Goal: Information Seeking & Learning: Learn about a topic

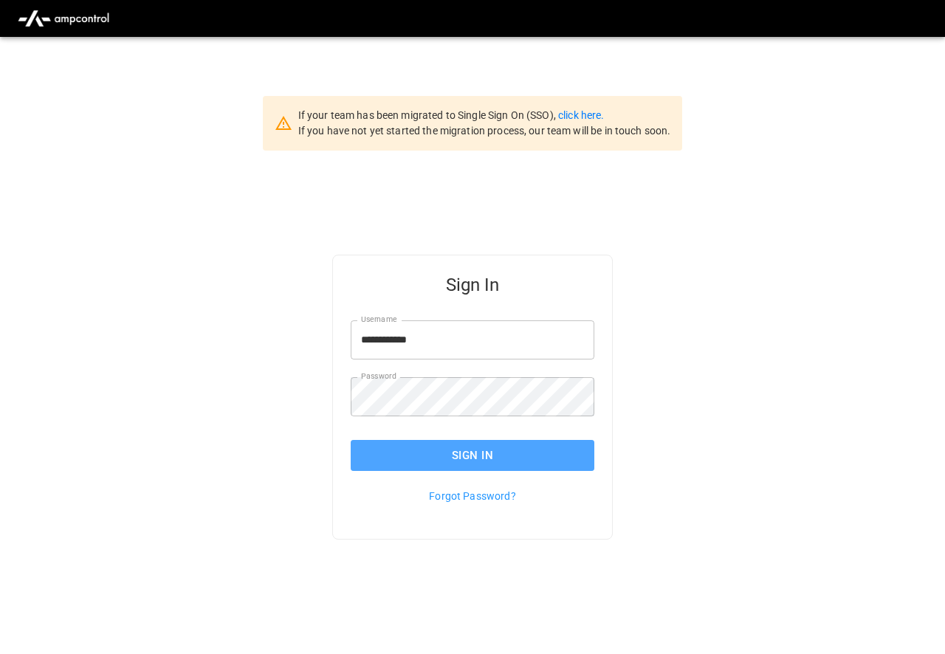
click at [460, 452] on button "Sign In" at bounding box center [473, 455] width 244 height 31
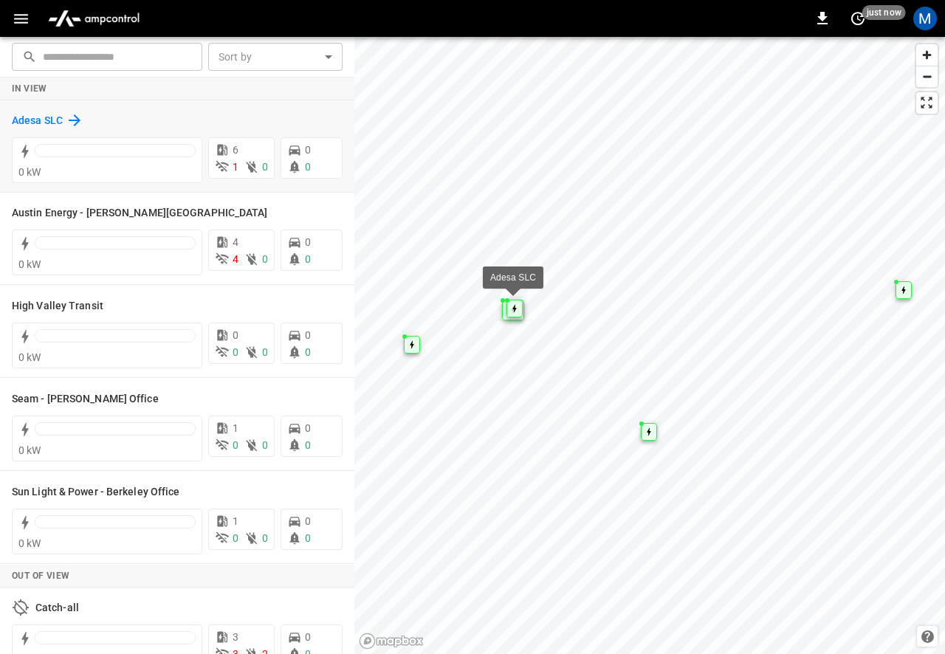
click at [45, 117] on h6 "Adesa SLC" at bounding box center [37, 121] width 51 height 16
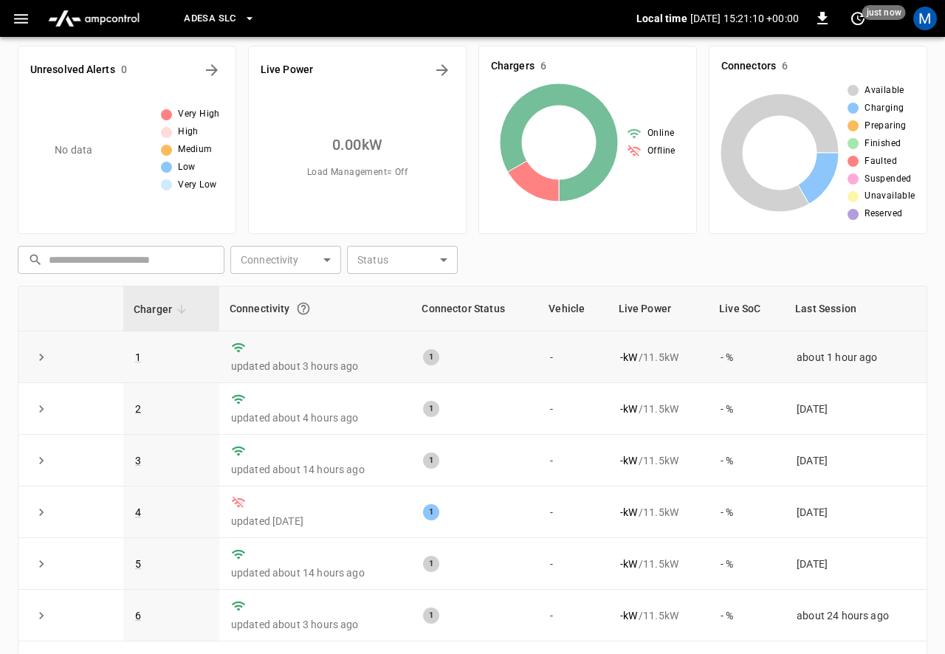
scroll to position [12, 0]
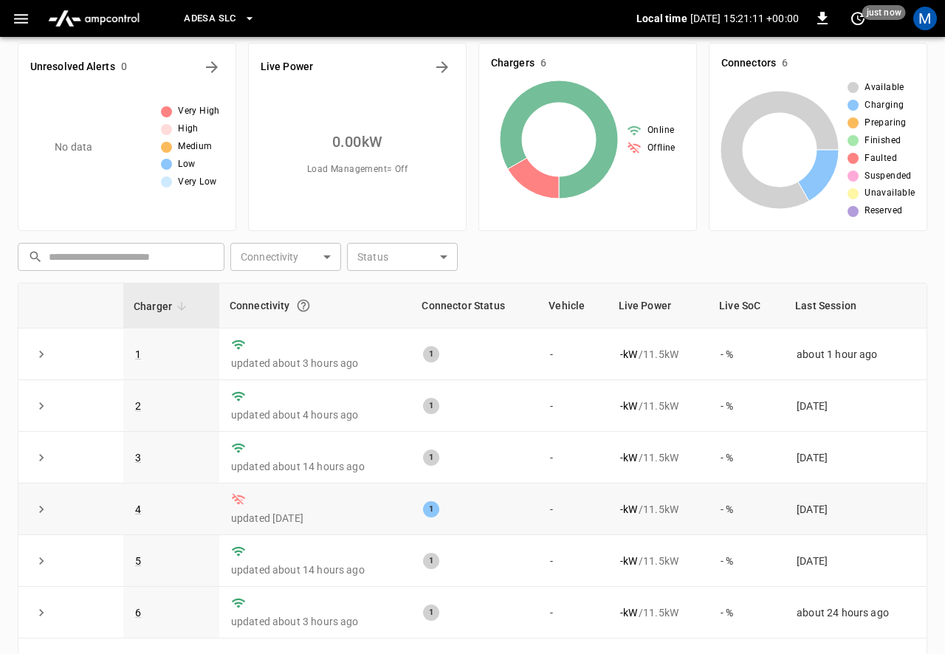
click at [363, 519] on p "updated [DATE]" at bounding box center [315, 518] width 169 height 15
click at [138, 514] on link "4" at bounding box center [138, 510] width 12 height 18
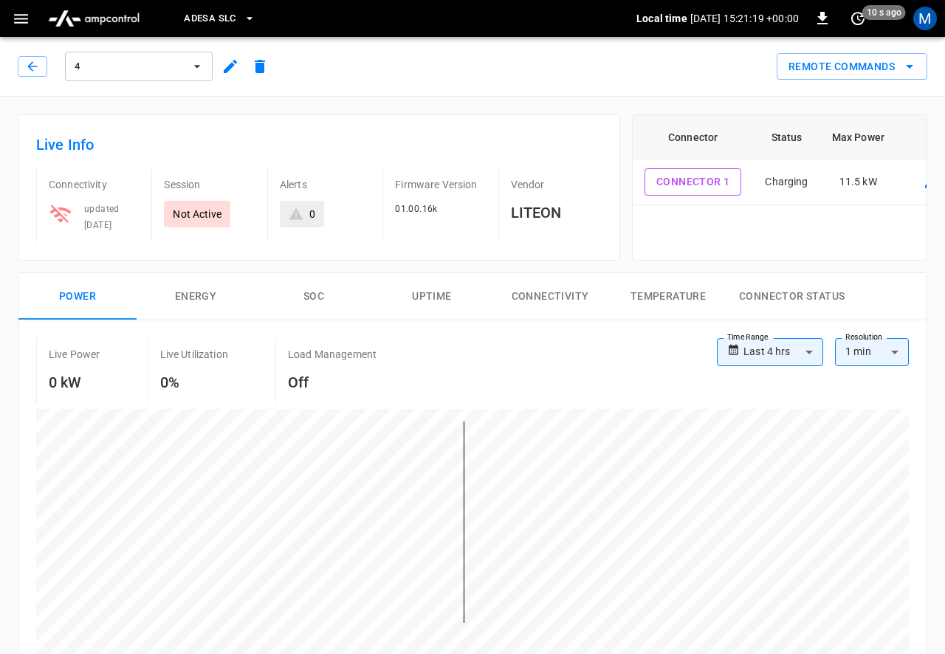
scroll to position [46, 0]
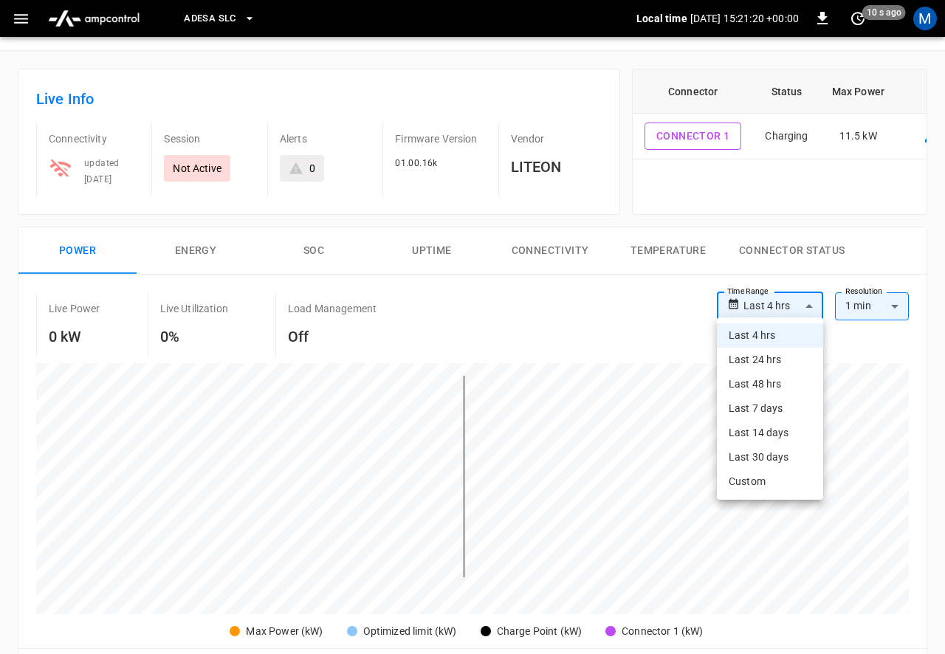
click at [779, 304] on body "**********" at bounding box center [472, 640] width 945 height 1373
click at [769, 434] on li "Last 14 days" at bounding box center [770, 433] width 106 height 24
type input "**********"
type input "***"
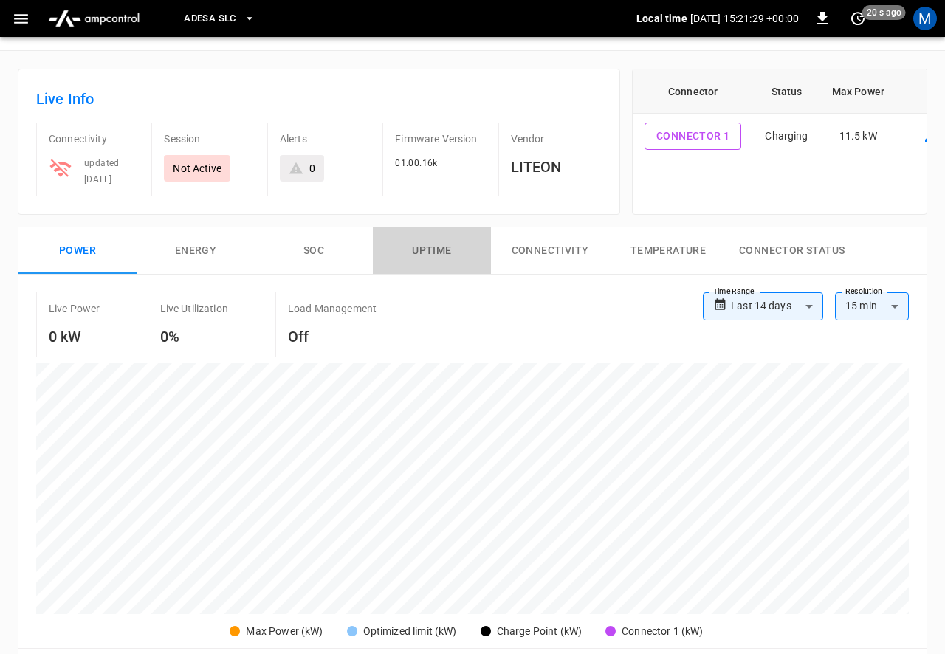
click at [449, 251] on button "Uptime" at bounding box center [432, 251] width 118 height 47
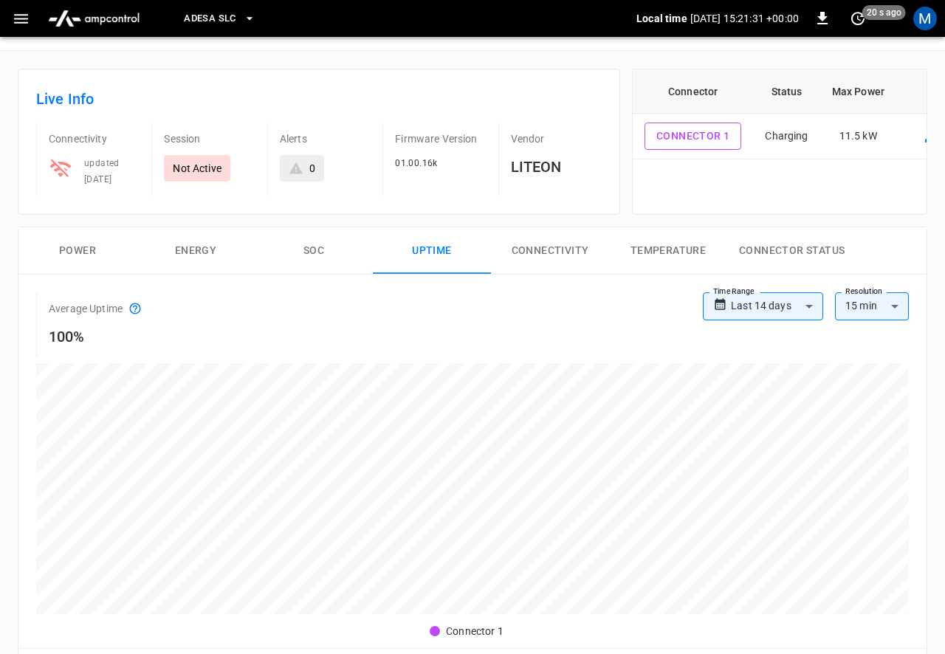
click at [554, 250] on button "Connectivity" at bounding box center [550, 251] width 118 height 47
click at [782, 313] on body "**********" at bounding box center [472, 640] width 945 height 1373
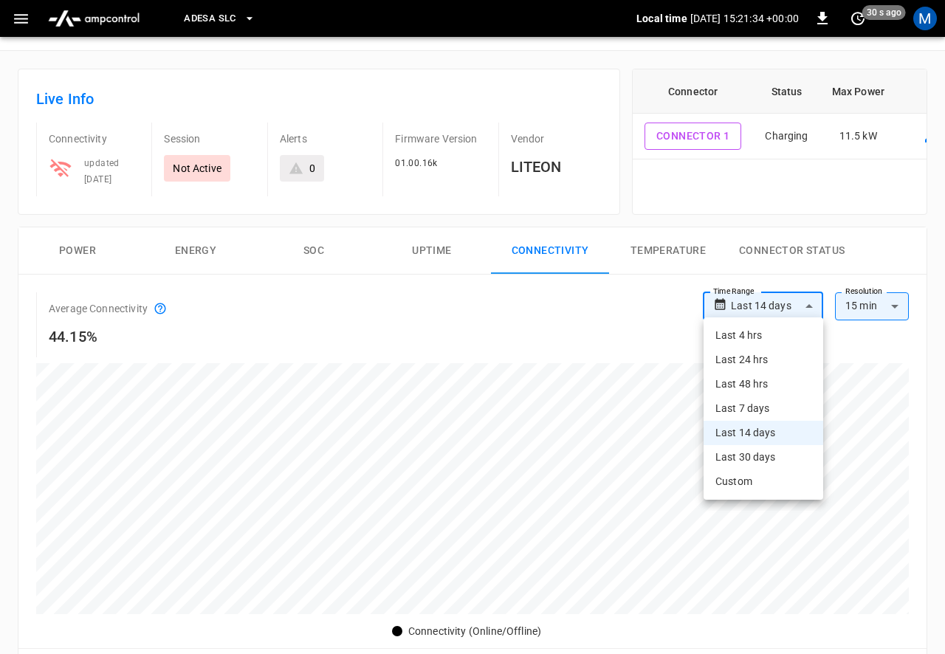
click at [781, 455] on li "Last 30 days" at bounding box center [764, 457] width 120 height 24
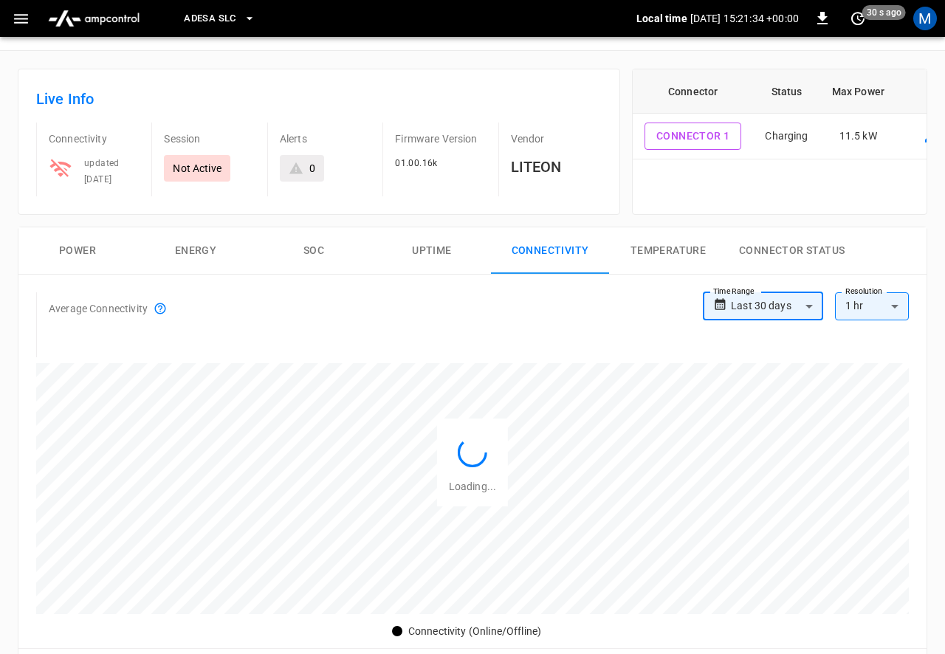
type input "**********"
type input "**"
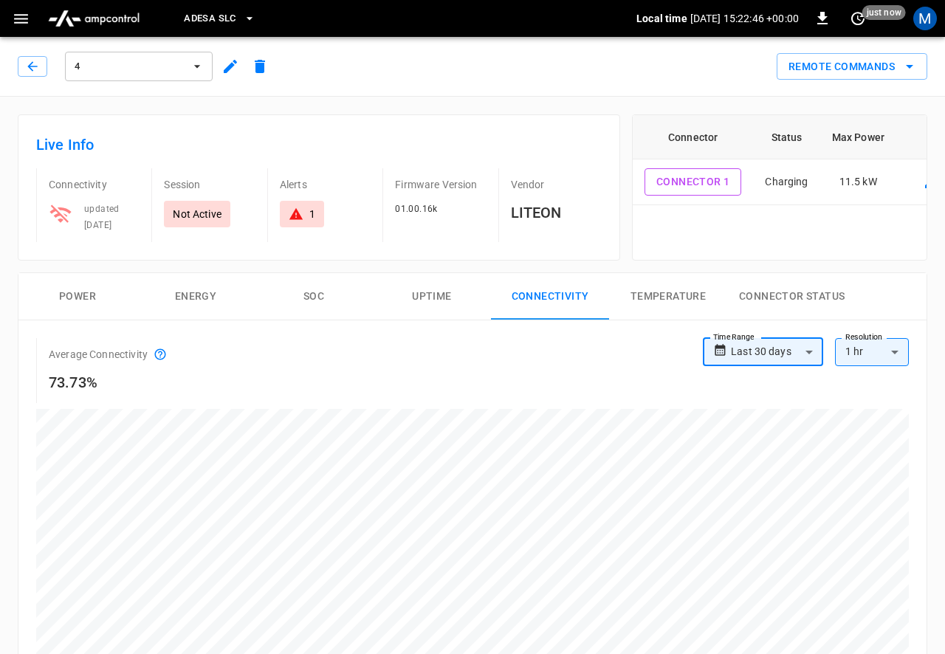
click at [187, 62] on button "4" at bounding box center [139, 67] width 148 height 30
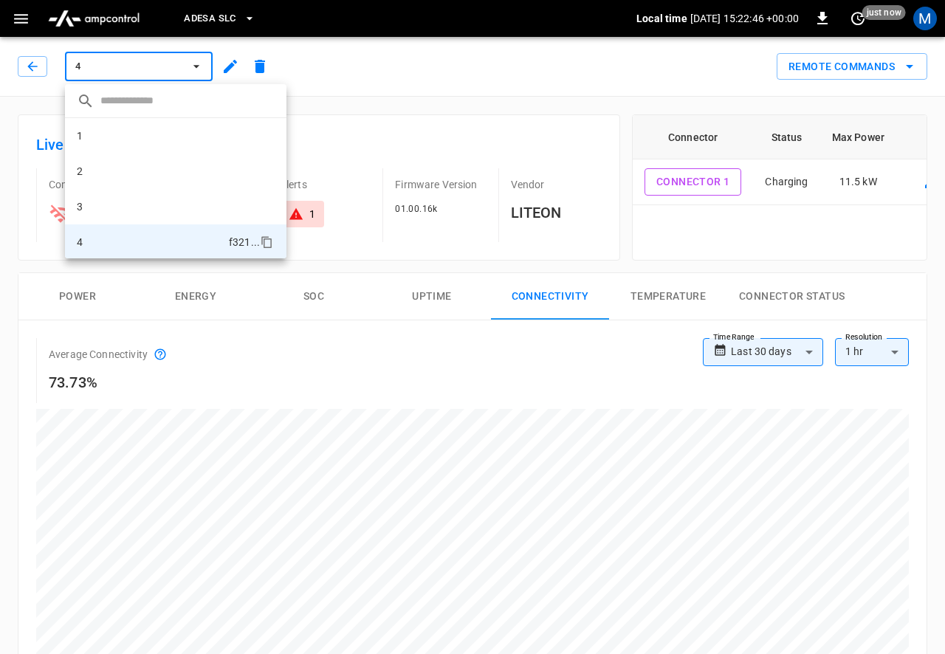
scroll to position [72, 0]
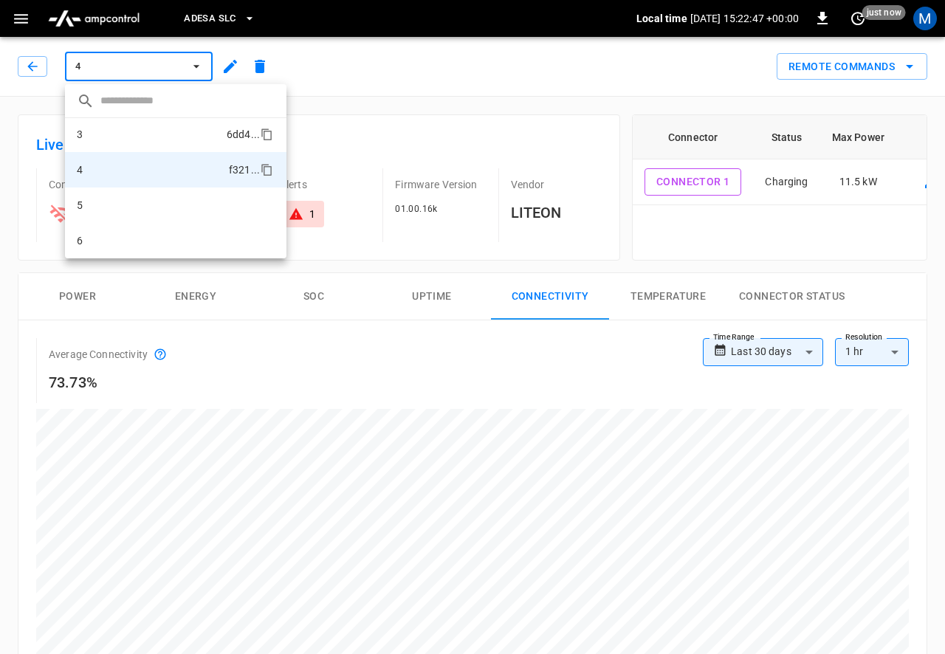
click at [134, 138] on li "3 6dd4 ..." at bounding box center [176, 134] width 222 height 35
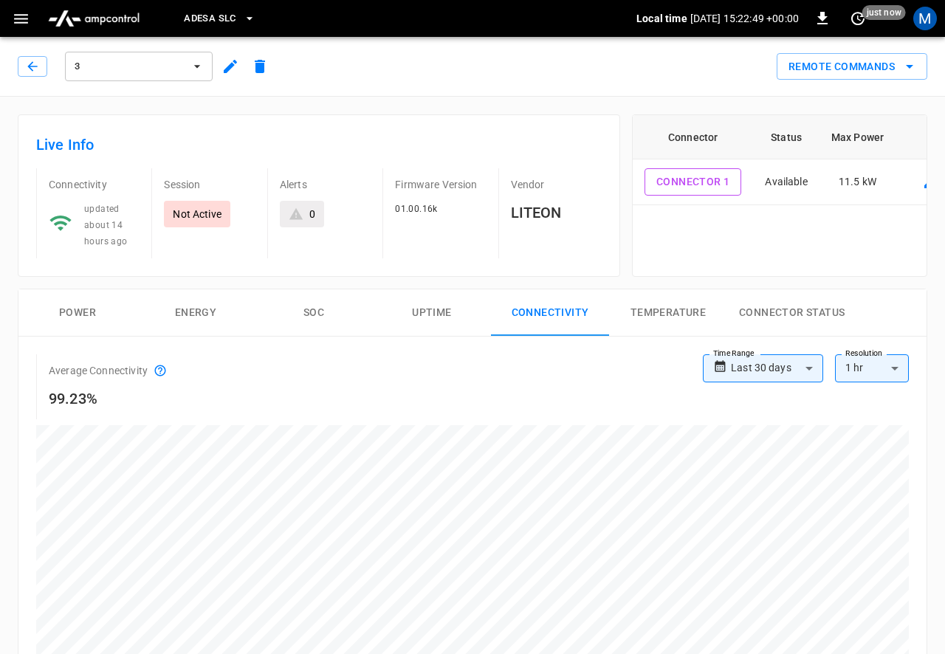
click at [143, 67] on span "3" at bounding box center [129, 66] width 109 height 17
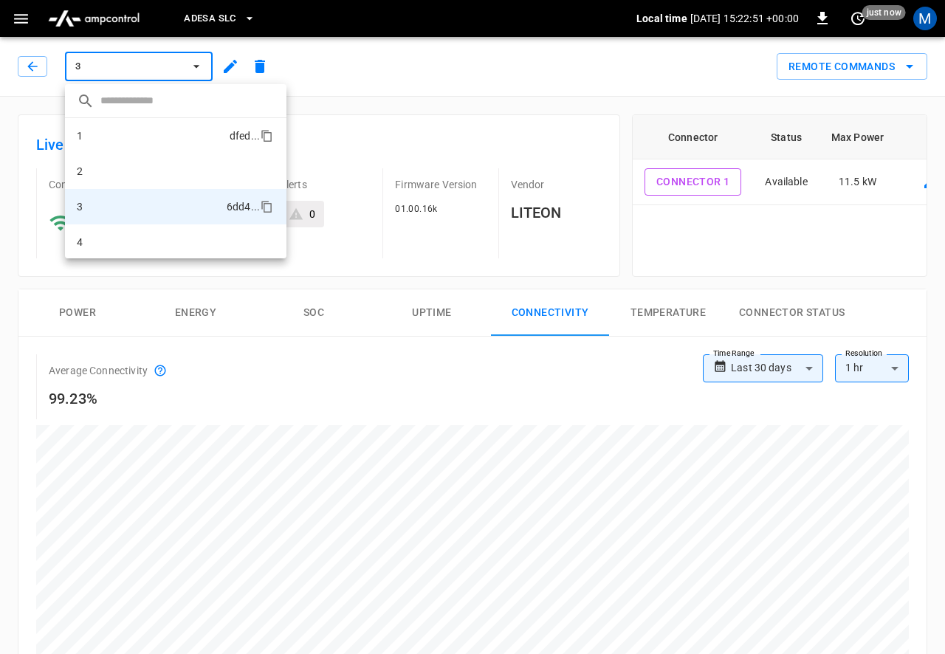
click at [109, 139] on li "1 dfed ..." at bounding box center [176, 135] width 222 height 35
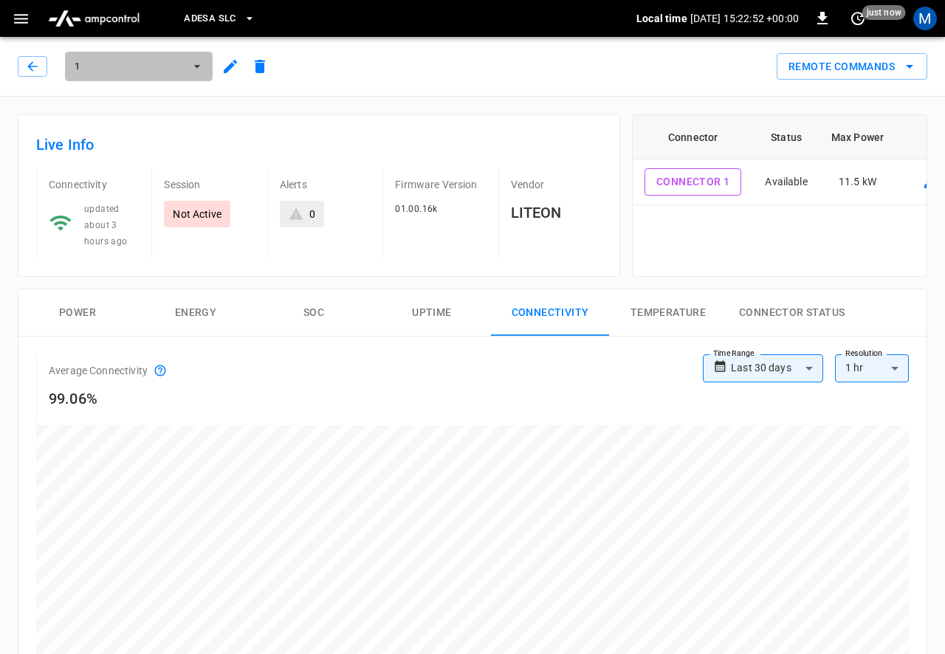
click at [140, 63] on span "1" at bounding box center [129, 66] width 109 height 17
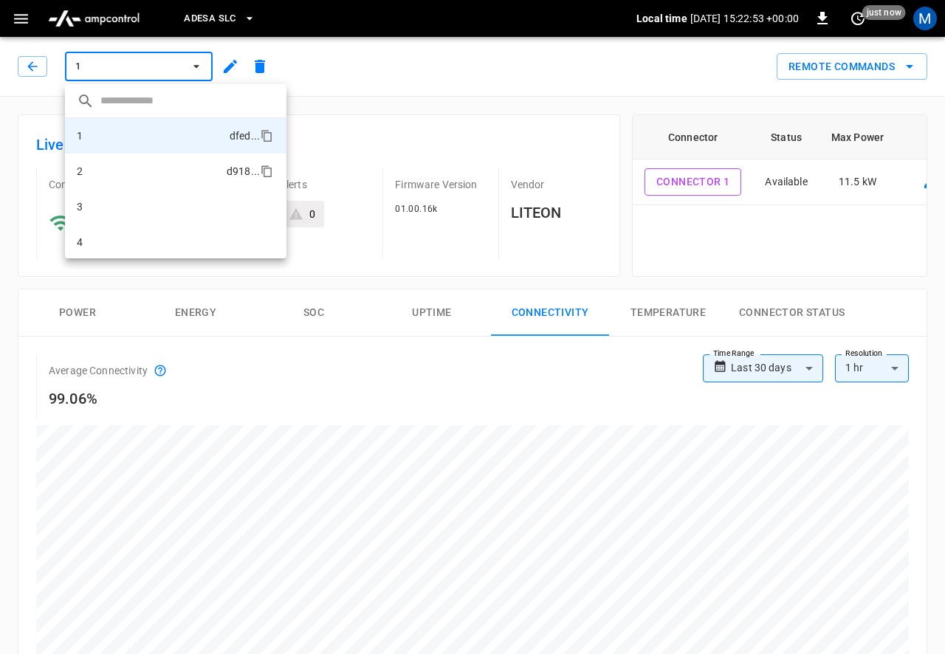
click at [120, 182] on li "2 d918 ..." at bounding box center [176, 171] width 222 height 35
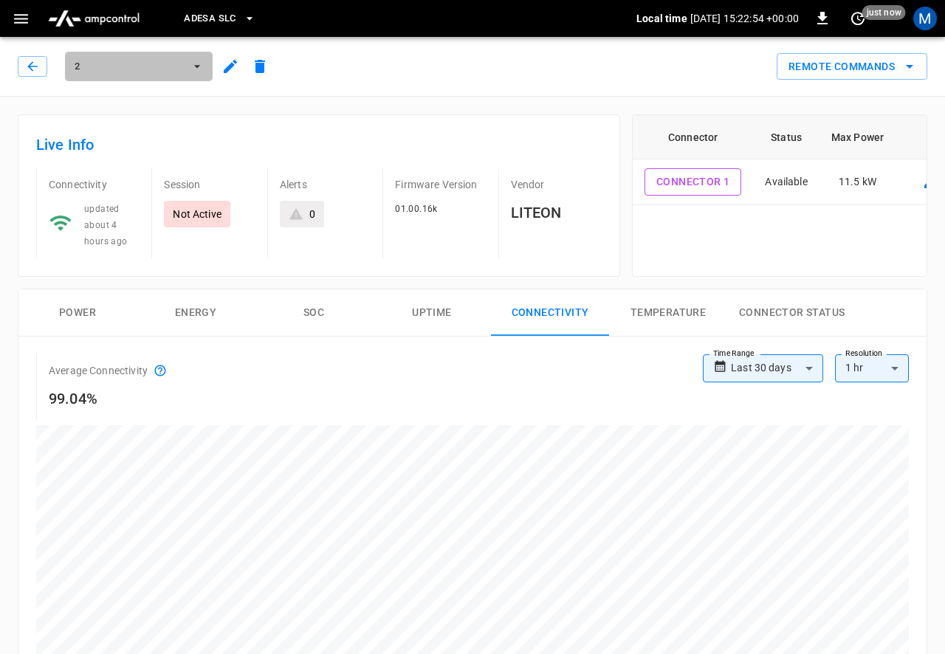
click at [127, 61] on span "2" at bounding box center [129, 66] width 109 height 17
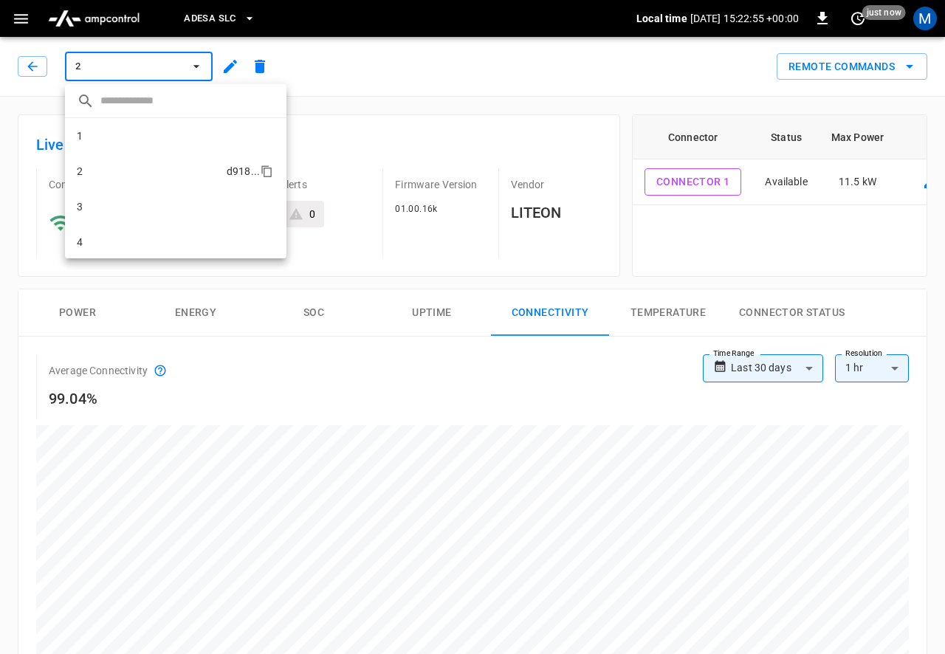
scroll to position [25, 0]
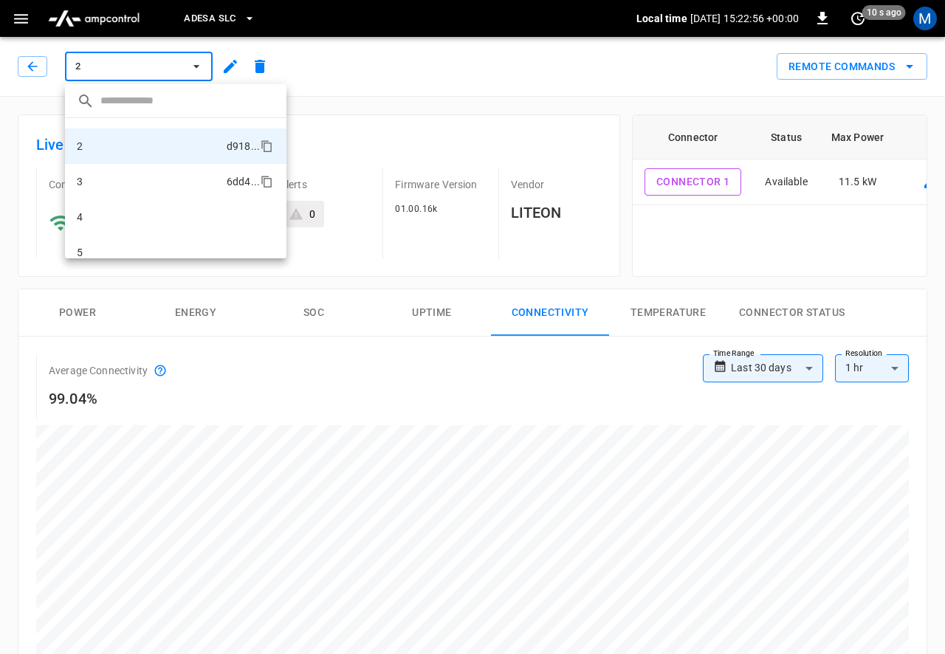
click at [117, 183] on li "3 6dd4 ..." at bounding box center [176, 181] width 222 height 35
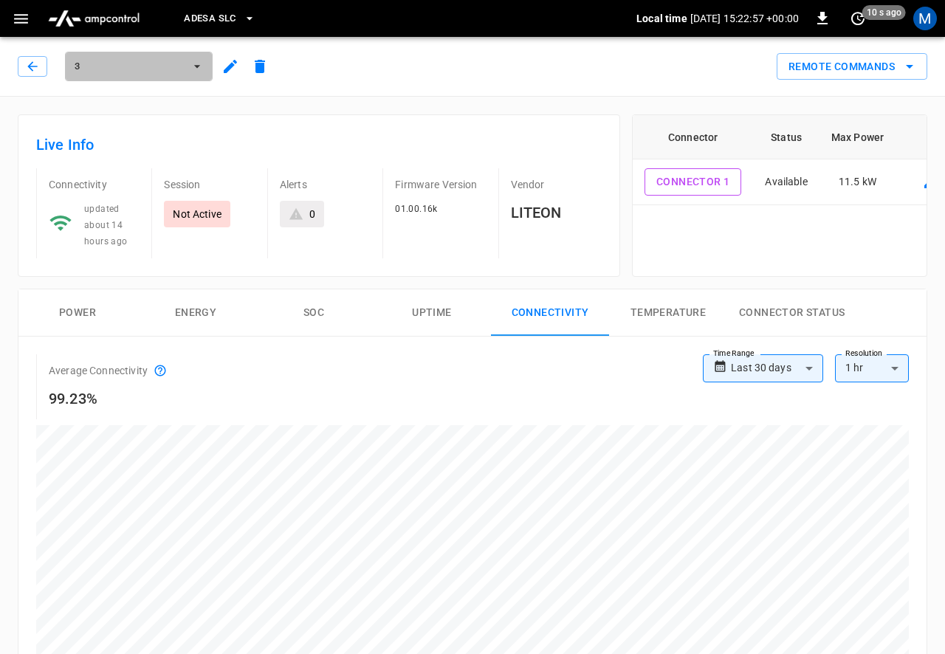
click at [123, 69] on span "3" at bounding box center [129, 66] width 109 height 17
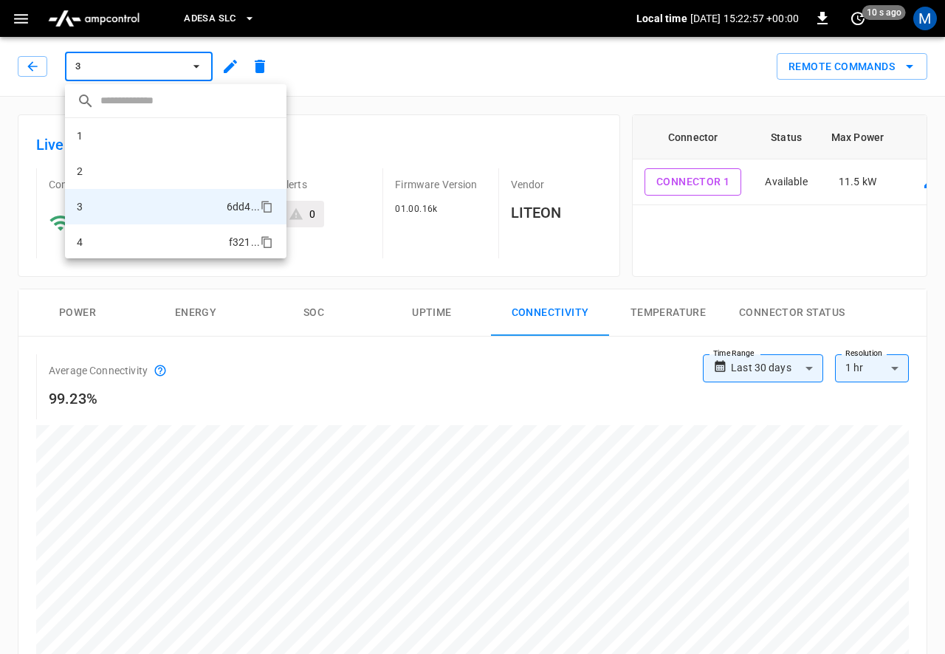
scroll to position [61, 0]
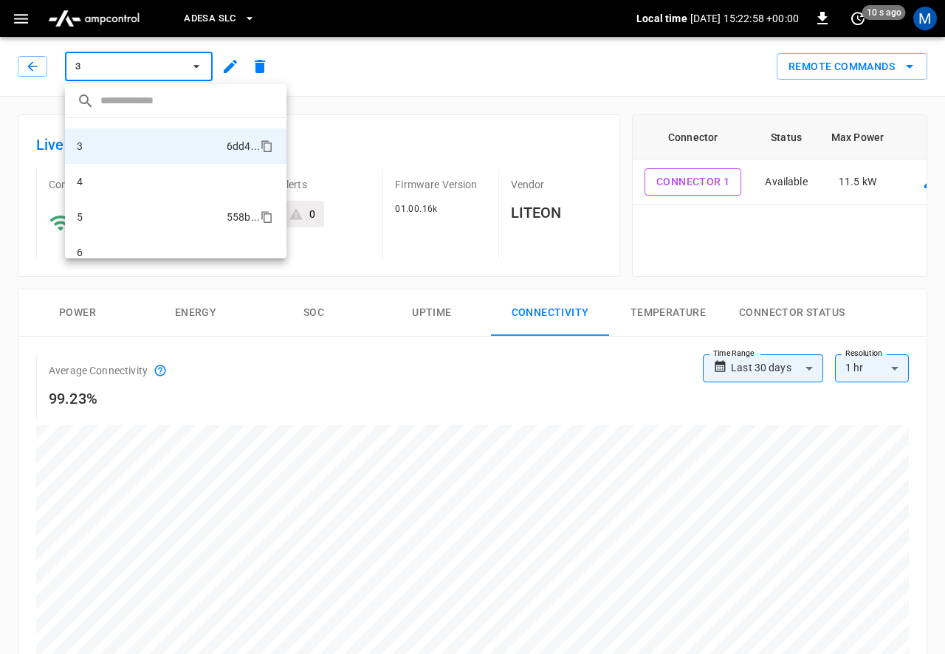
click at [101, 225] on li "5 558b ..." at bounding box center [176, 216] width 222 height 35
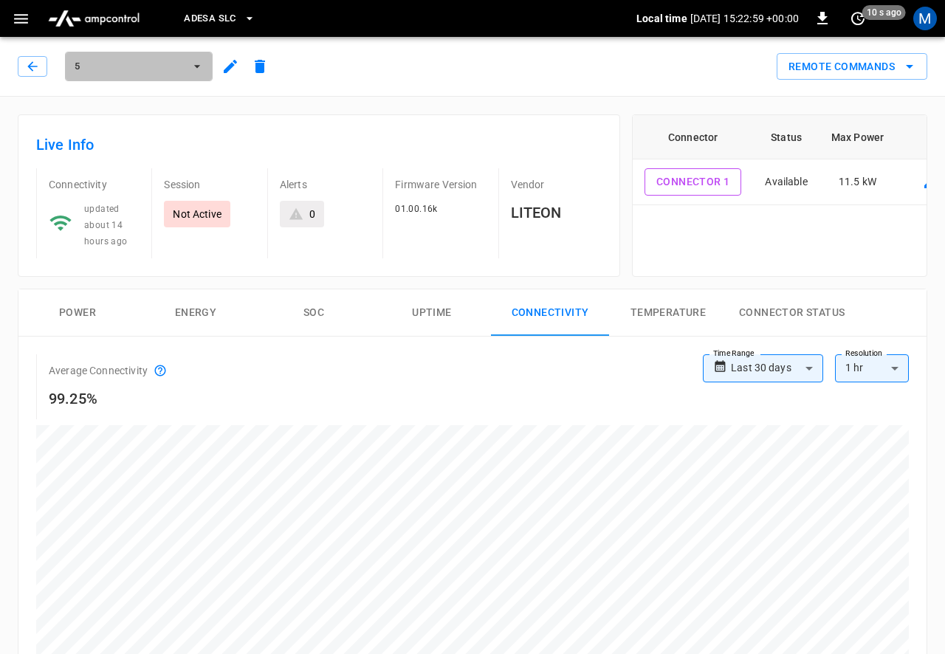
click at [130, 69] on span "5" at bounding box center [129, 66] width 109 height 17
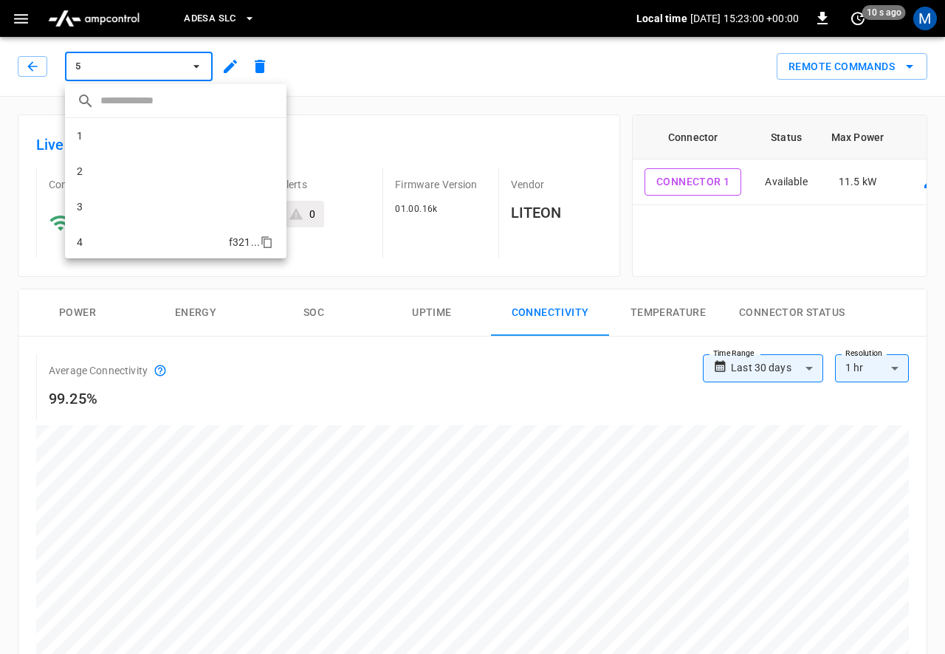
scroll to position [72, 0]
click at [114, 240] on li "6 d7db ..." at bounding box center [176, 240] width 222 height 35
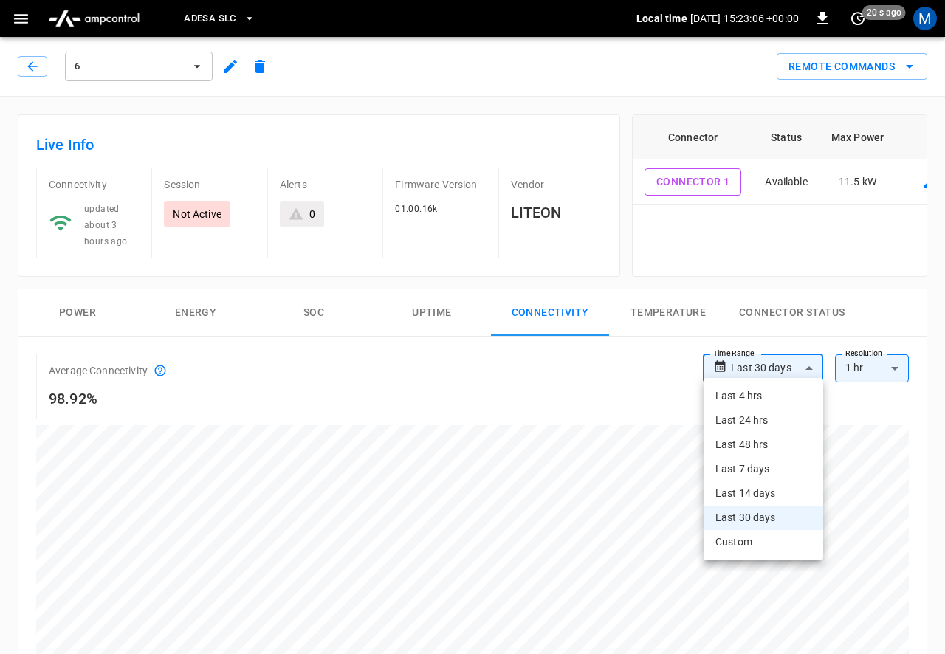
click at [161, 78] on div at bounding box center [472, 327] width 945 height 654
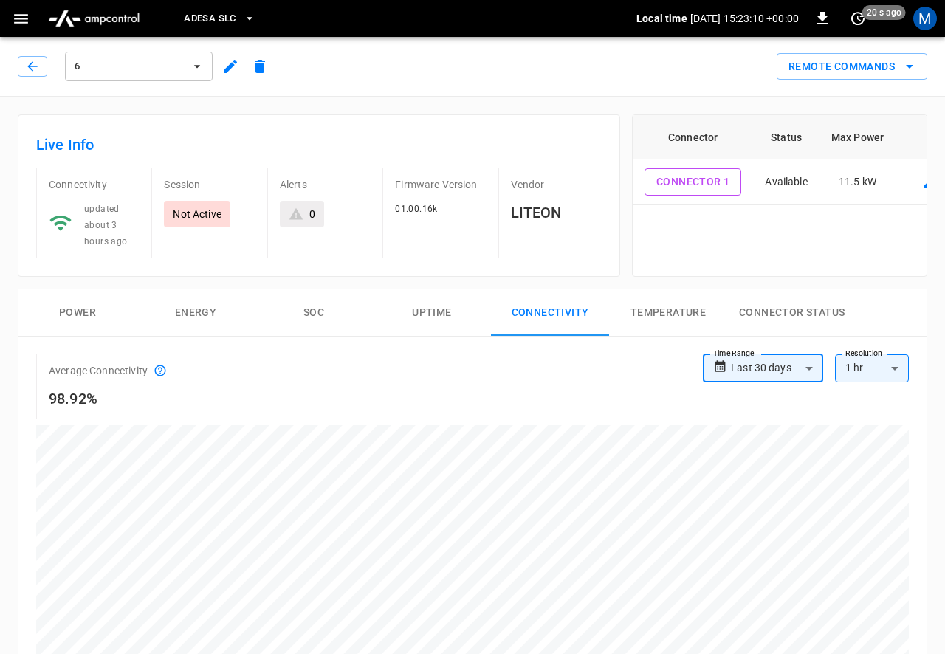
click at [72, 312] on button "Power" at bounding box center [77, 313] width 118 height 47
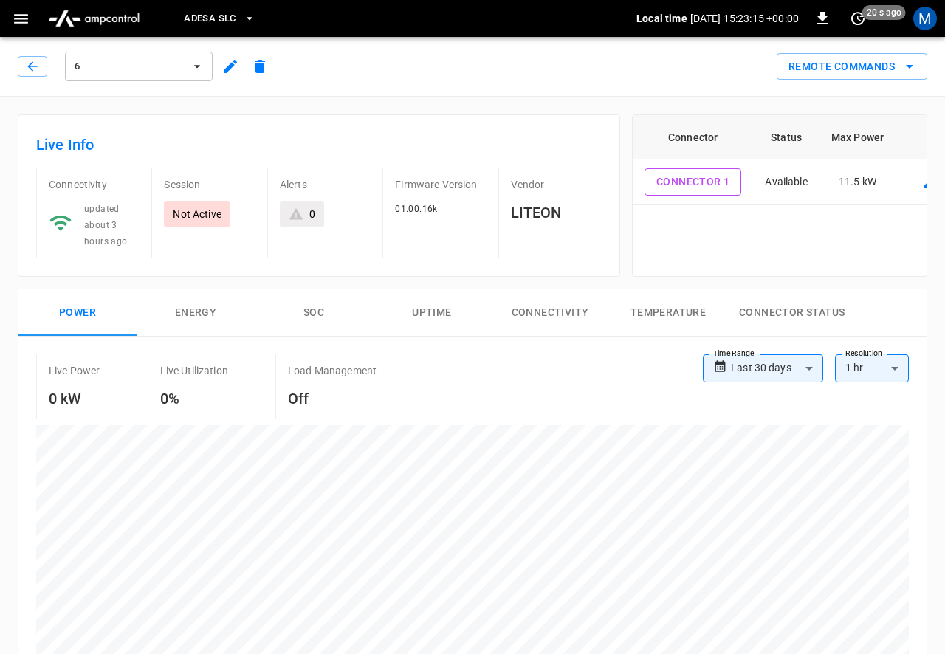
click at [199, 316] on button "Energy" at bounding box center [196, 313] width 118 height 47
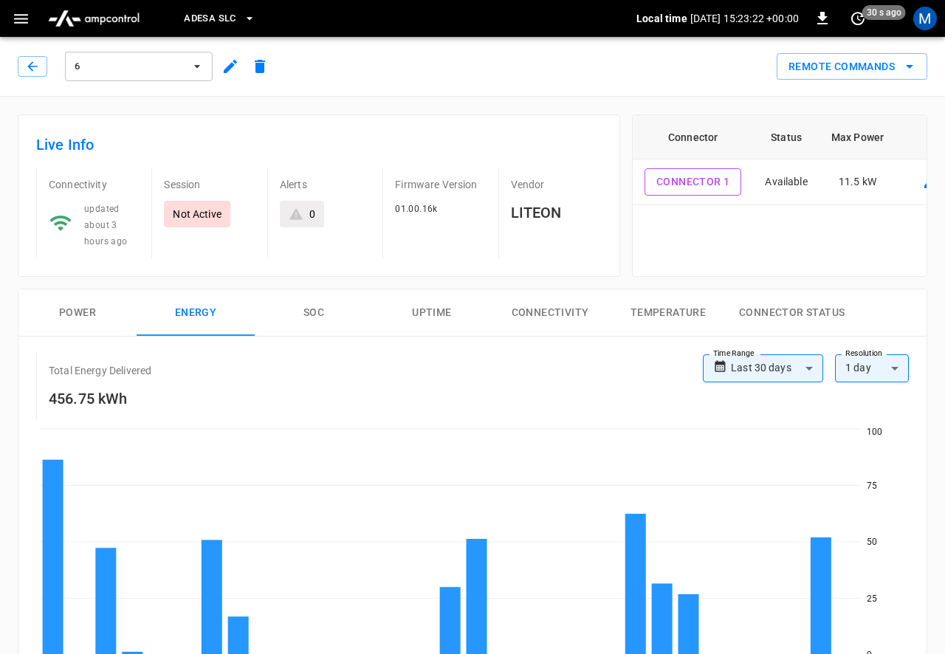
click at [168, 65] on span "6" at bounding box center [129, 66] width 109 height 17
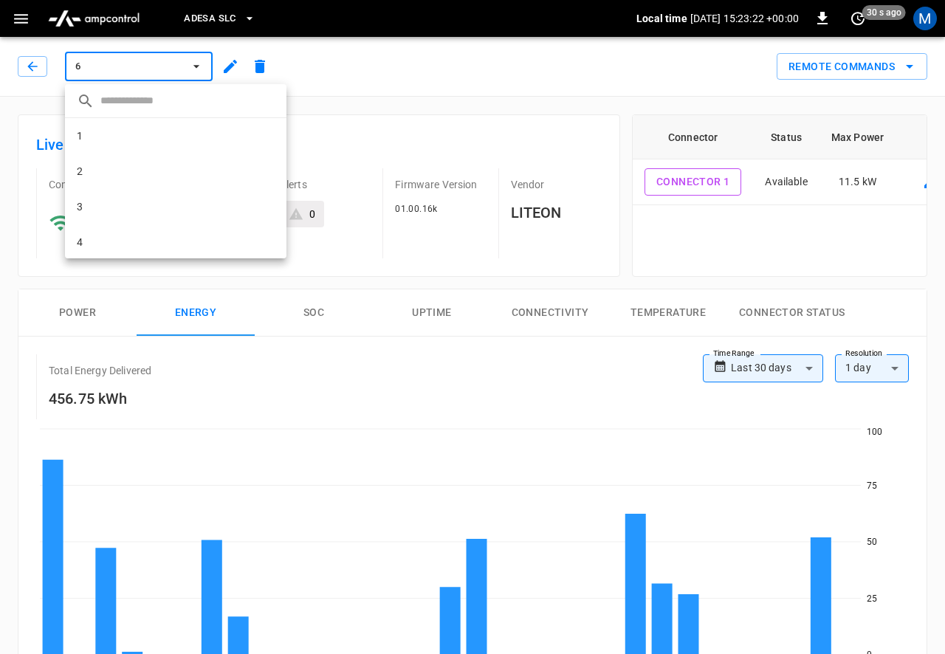
scroll to position [72, 0]
click at [141, 131] on li "3 6dd4 ..." at bounding box center [176, 134] width 222 height 35
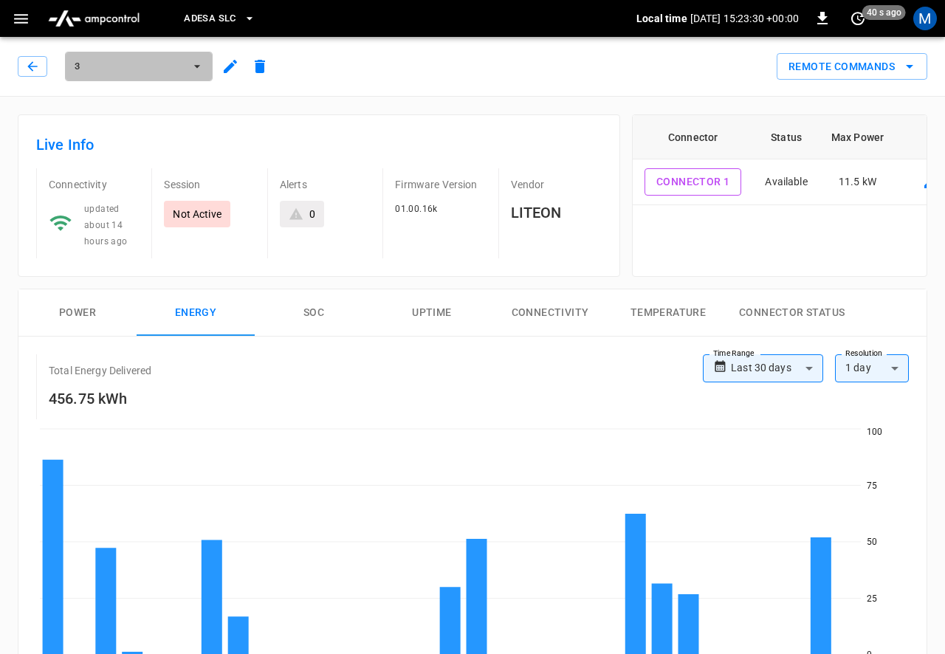
click at [169, 61] on span "3" at bounding box center [129, 66] width 109 height 17
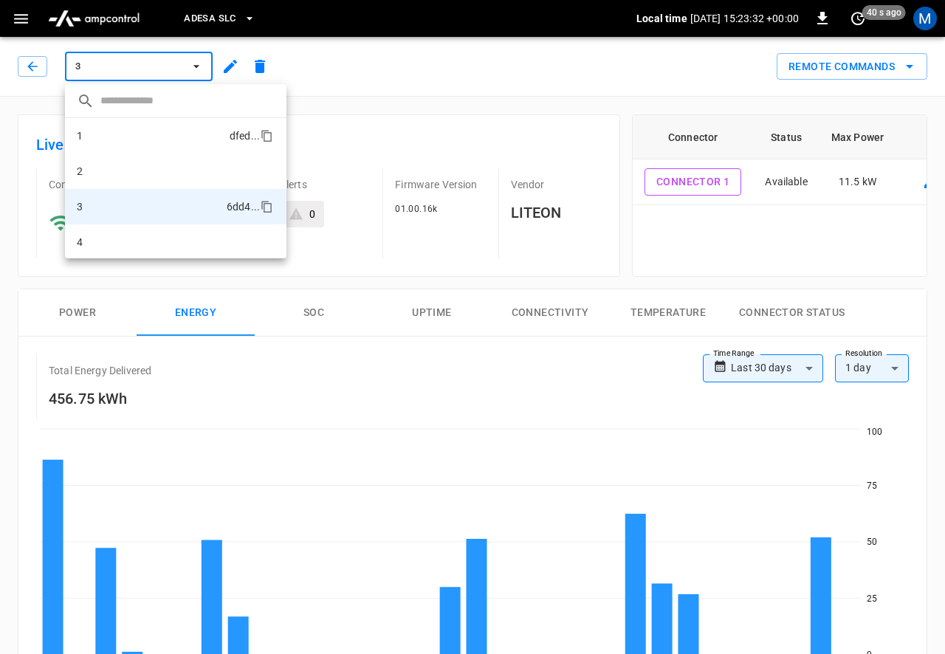
click at [125, 134] on li "1 dfed ..." at bounding box center [176, 135] width 222 height 35
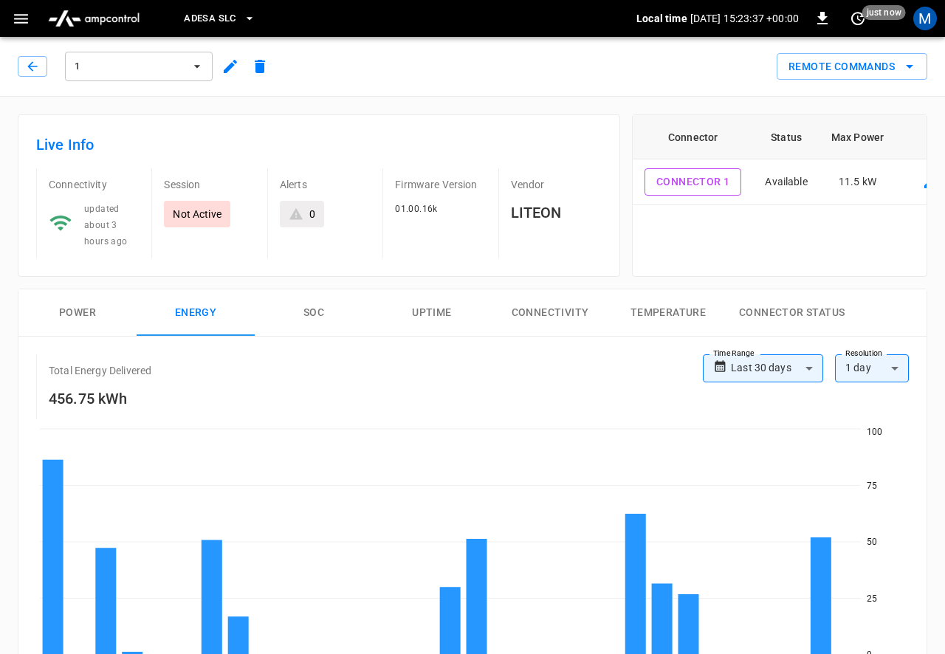
click at [165, 50] on div "1" at bounding box center [139, 66] width 154 height 35
click at [163, 66] on span "1" at bounding box center [129, 66] width 109 height 17
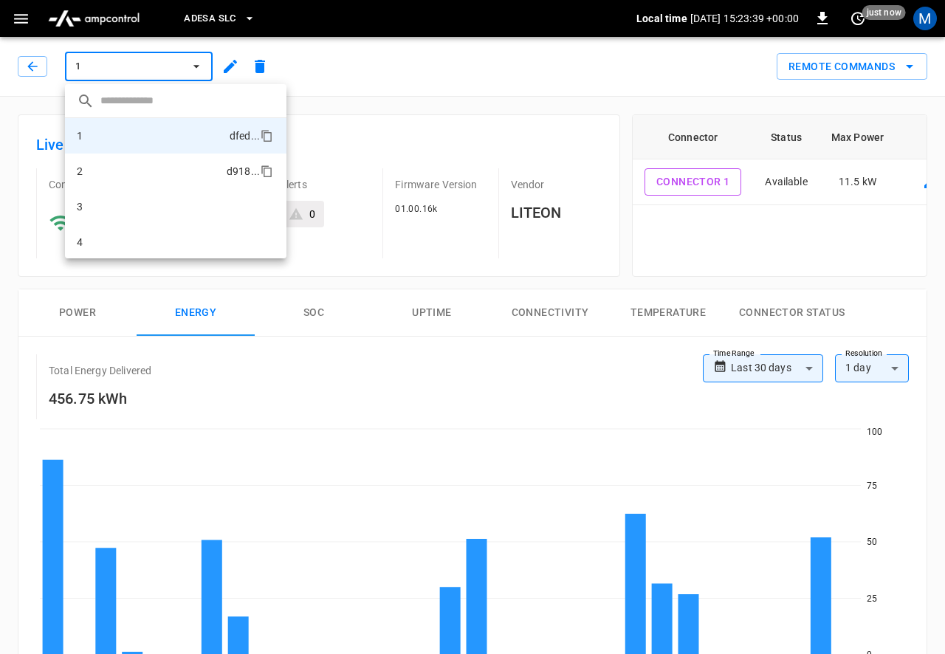
click at [148, 165] on li "2 d918 ..." at bounding box center [176, 171] width 222 height 35
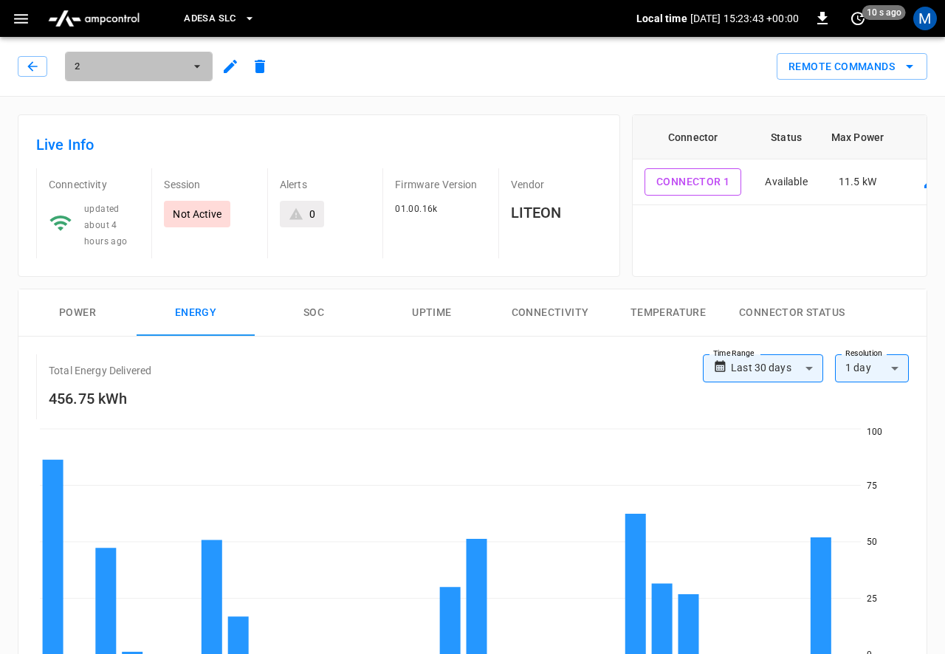
click at [167, 66] on span "2" at bounding box center [129, 66] width 109 height 17
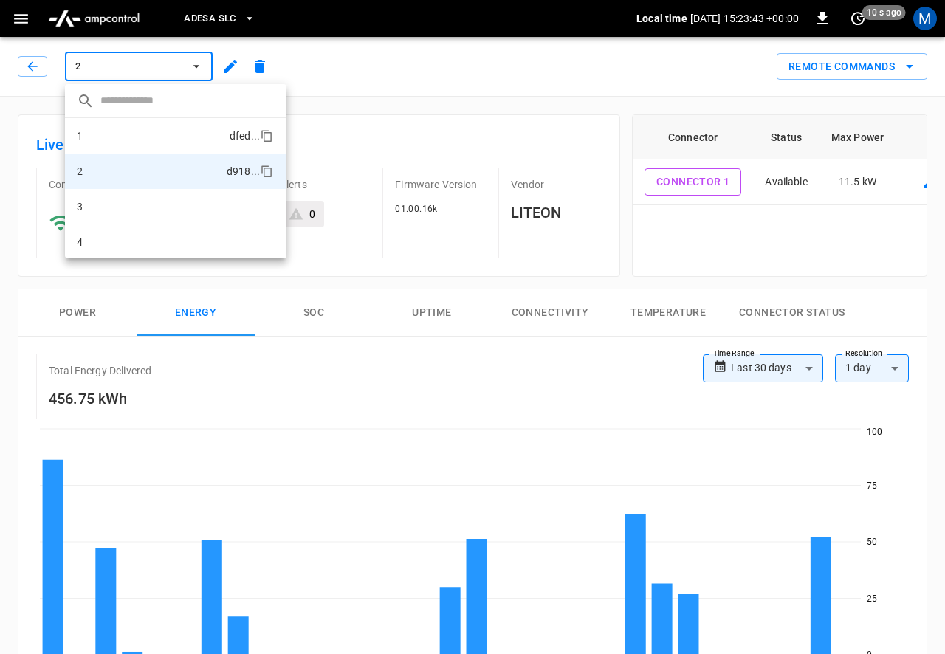
scroll to position [25, 0]
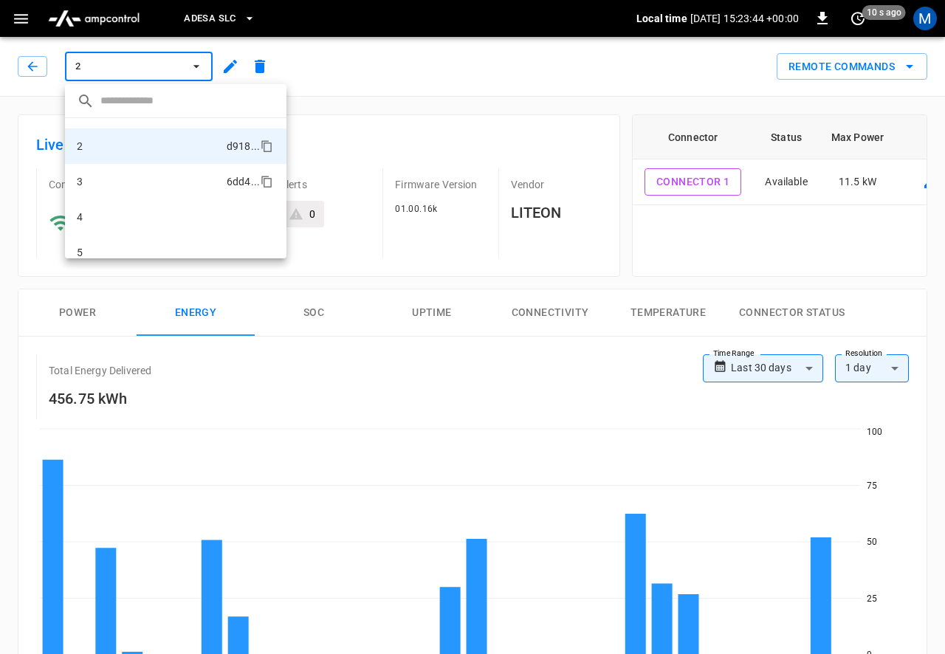
click at [156, 185] on li "3 6dd4 ..." at bounding box center [176, 181] width 222 height 35
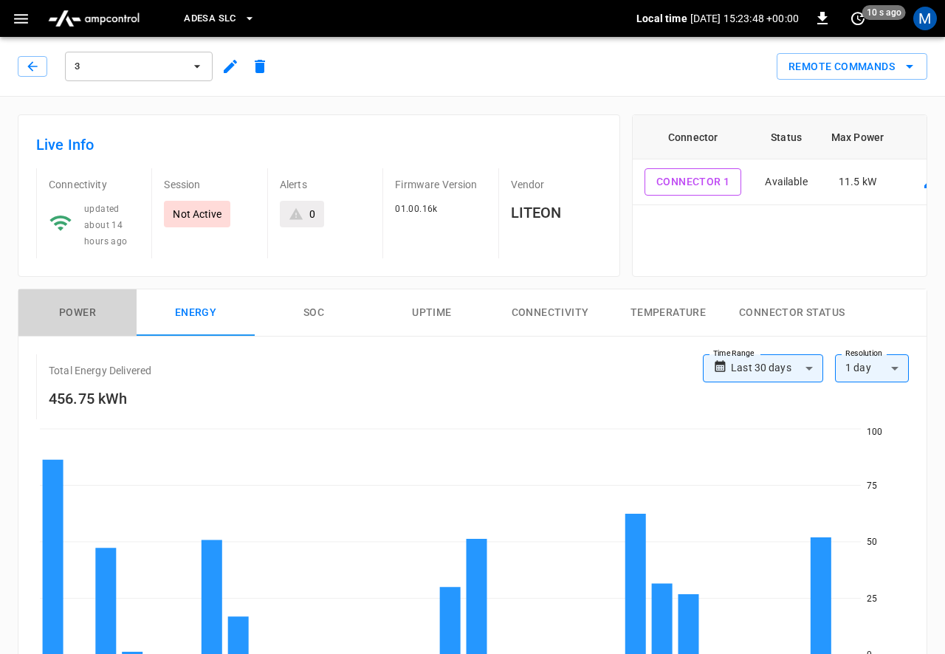
click at [78, 316] on button "Power" at bounding box center [77, 313] width 118 height 47
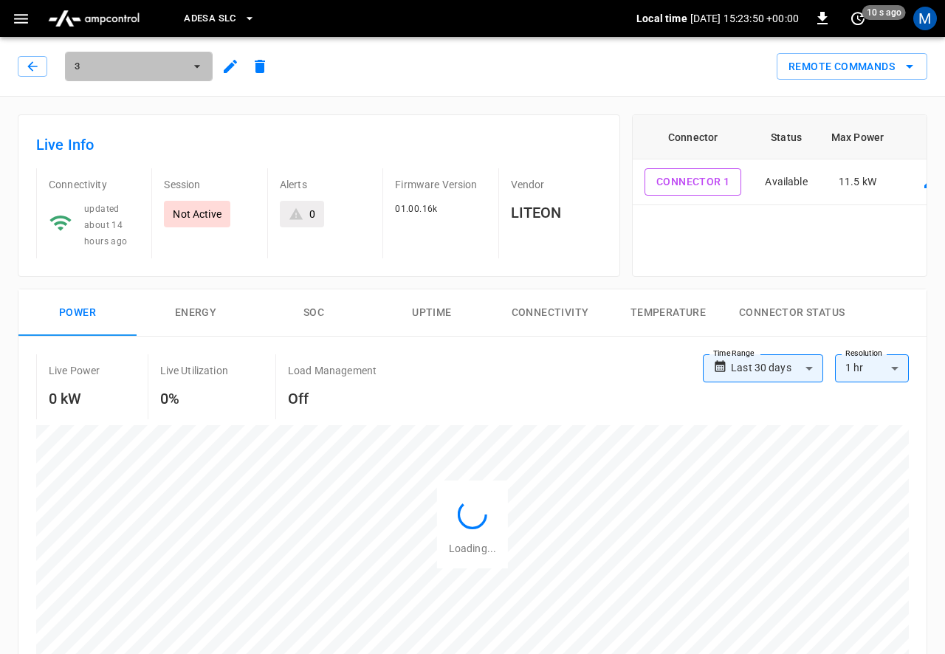
click at [148, 69] on span "3" at bounding box center [129, 66] width 109 height 17
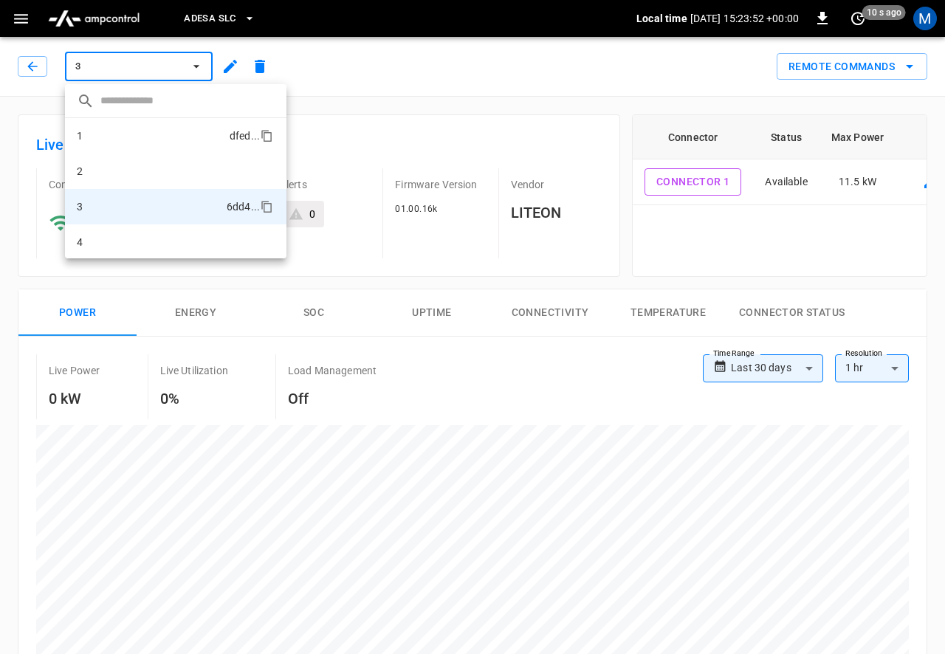
click at [118, 133] on li "1 dfed ..." at bounding box center [176, 135] width 222 height 35
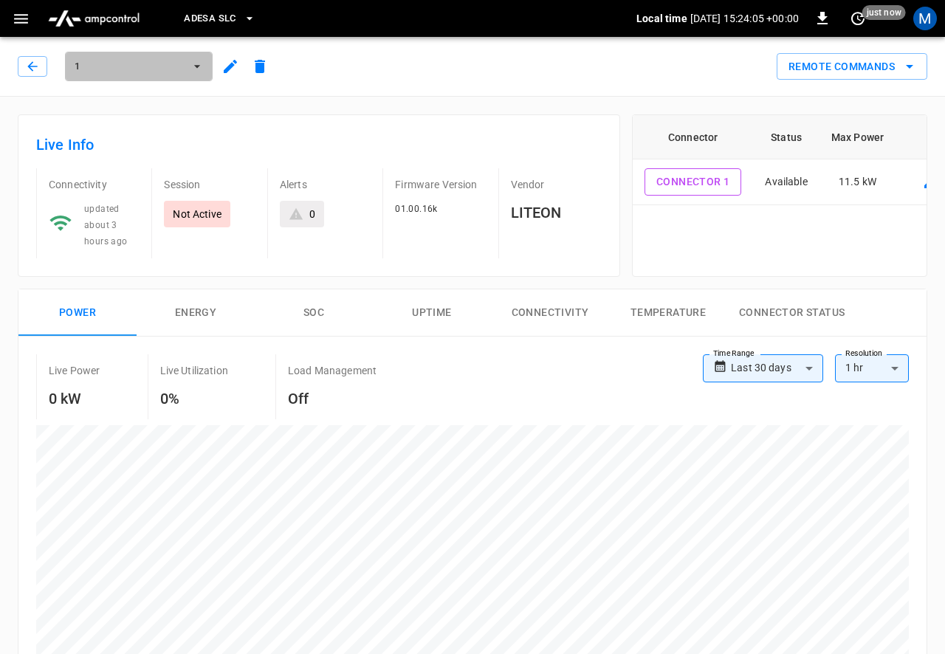
click at [160, 61] on span "1" at bounding box center [129, 66] width 109 height 17
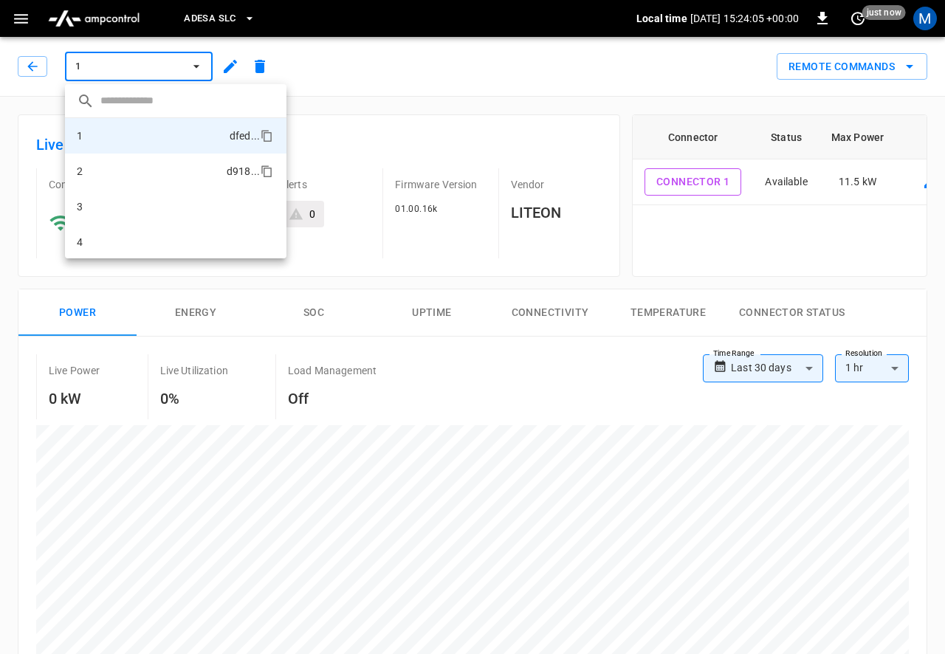
click at [138, 173] on li "2 d918 ..." at bounding box center [176, 171] width 222 height 35
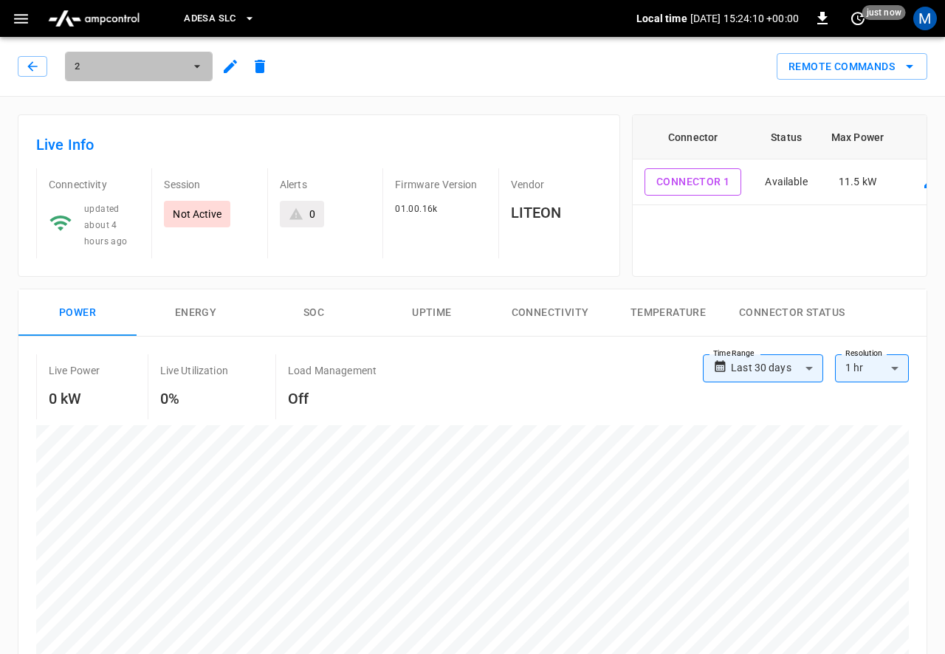
click at [141, 68] on span "2" at bounding box center [129, 66] width 109 height 17
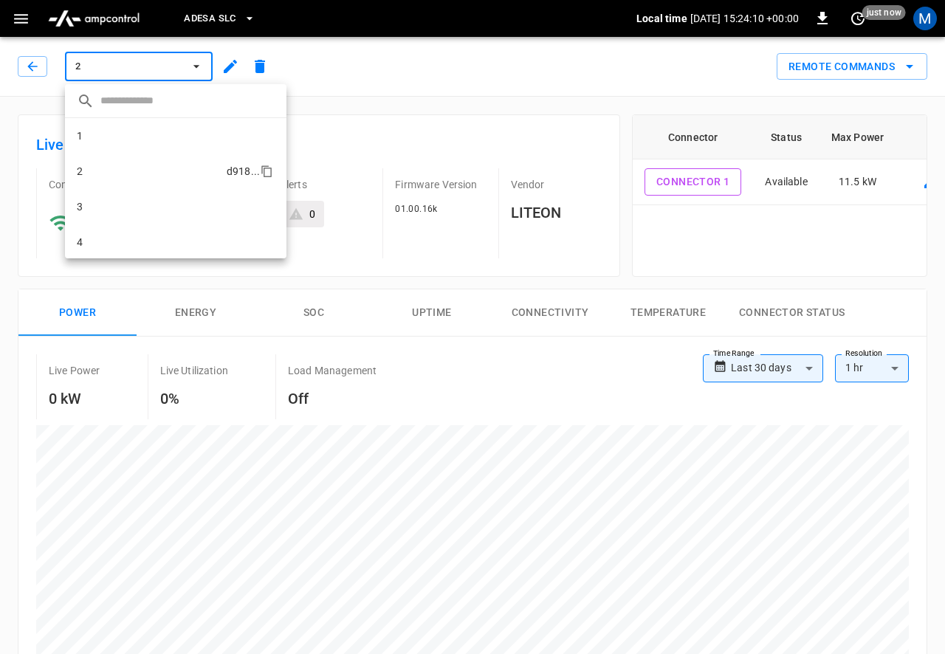
scroll to position [25, 0]
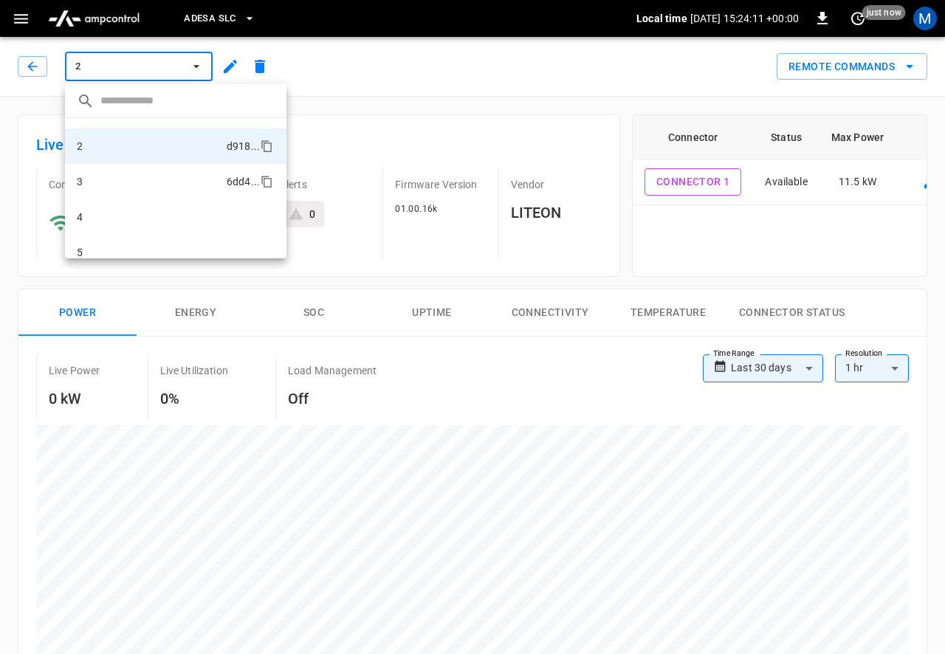
click at [126, 191] on li "3 6dd4 ..." at bounding box center [176, 181] width 222 height 35
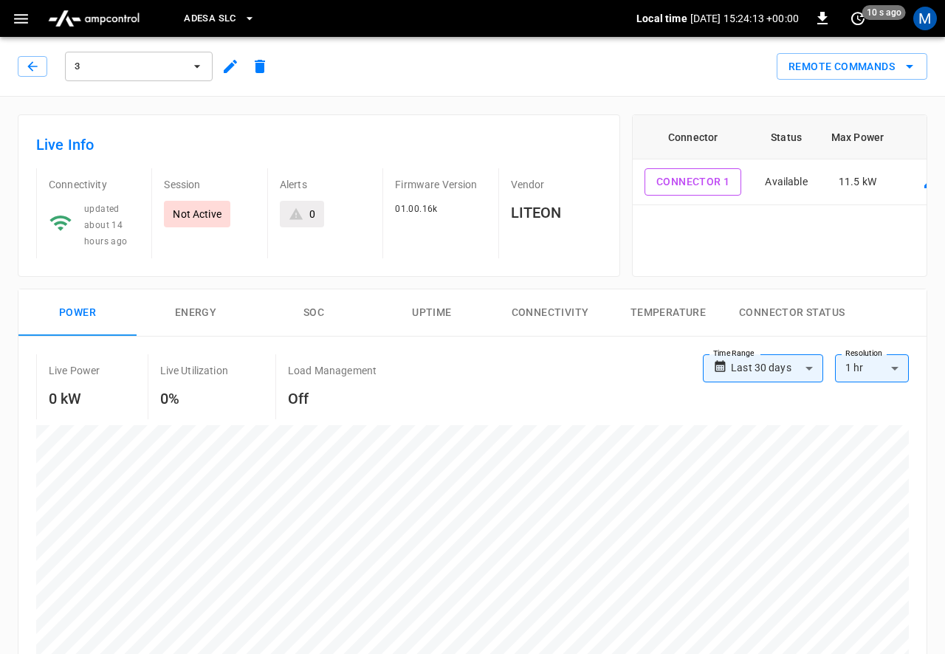
click at [137, 65] on span "3" at bounding box center [129, 66] width 109 height 17
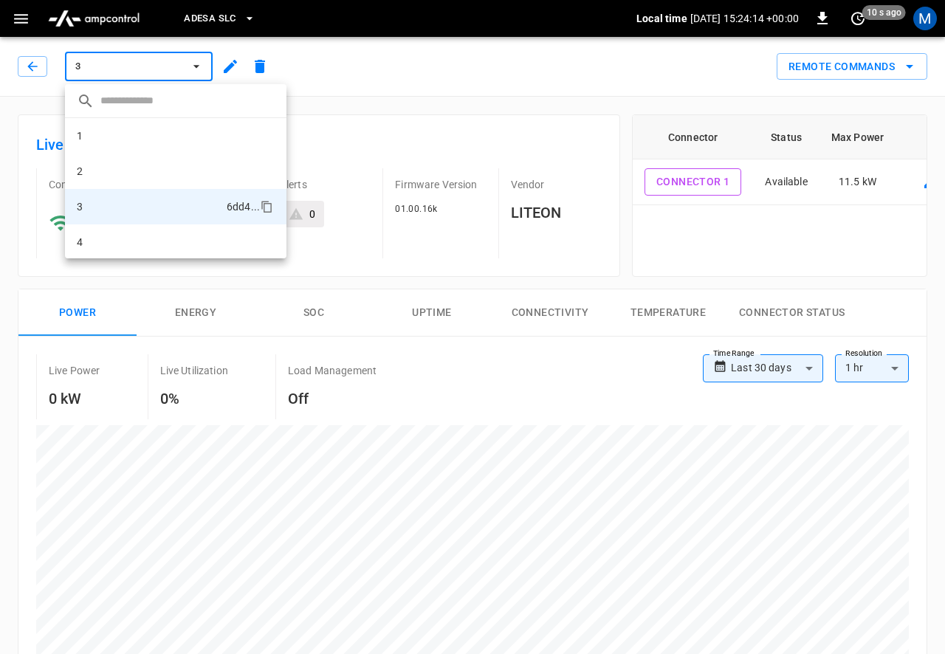
scroll to position [61, 0]
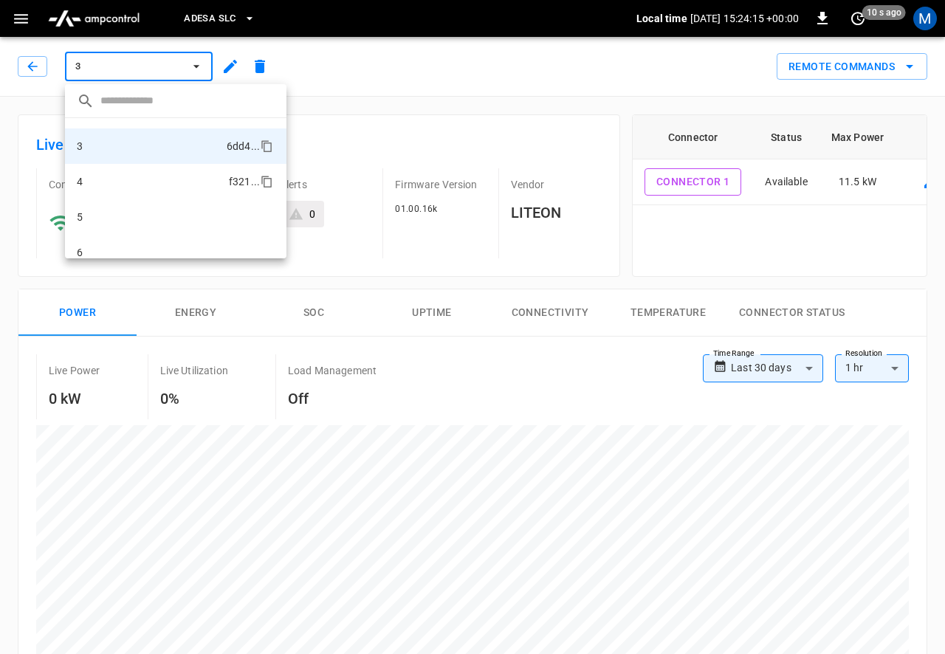
click at [108, 188] on li "4 f321 ..." at bounding box center [176, 181] width 222 height 35
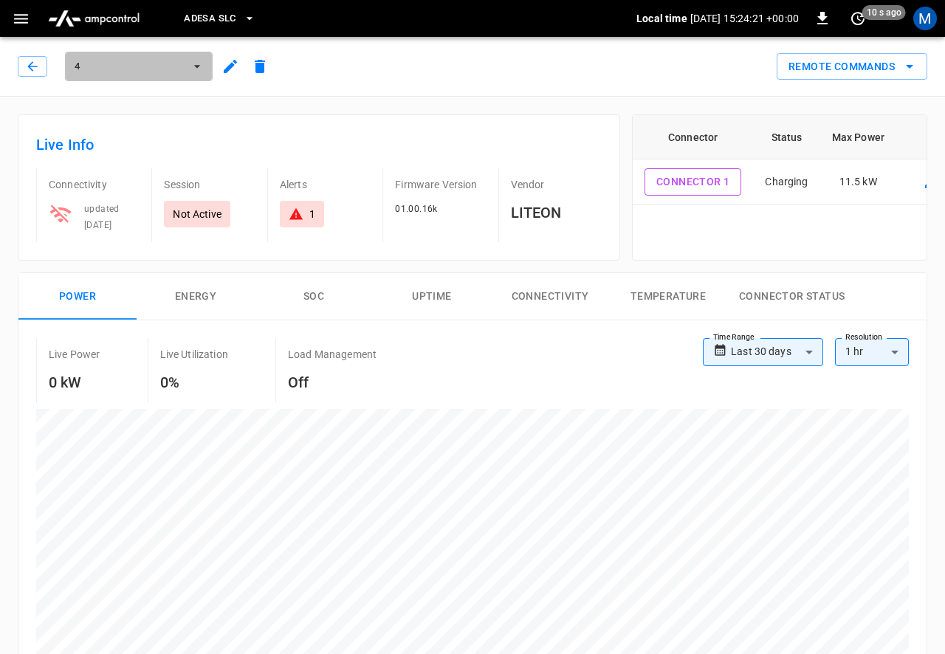
click at [131, 61] on span "4" at bounding box center [129, 66] width 109 height 17
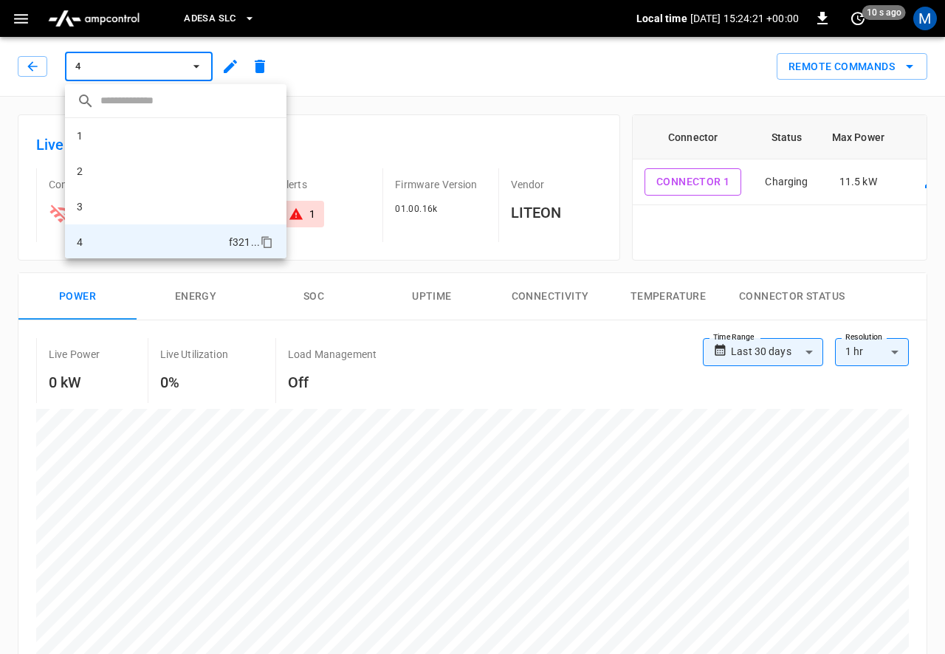
scroll to position [72, 0]
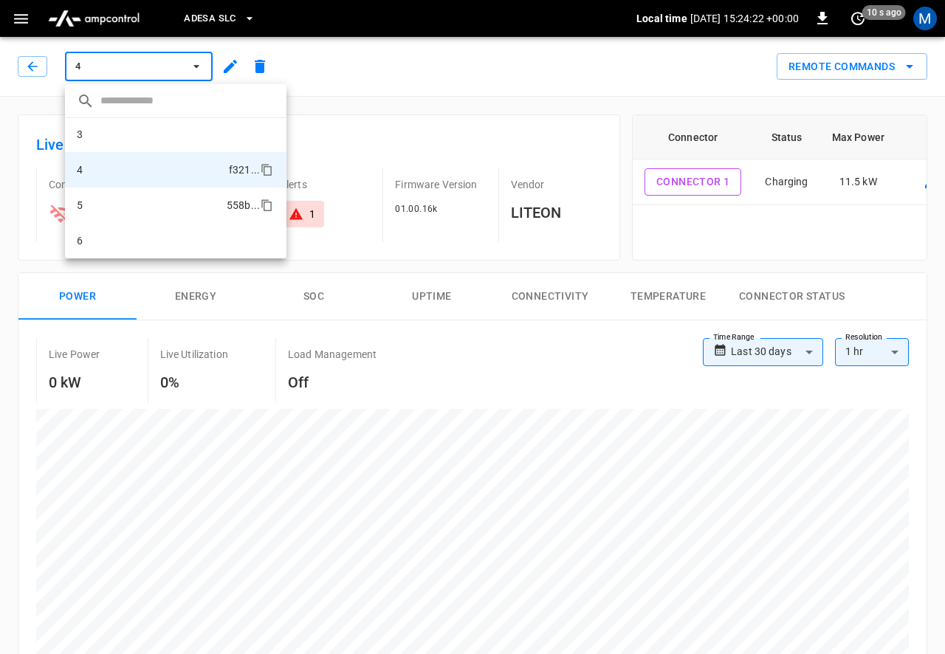
click at [111, 197] on li "5 558b ..." at bounding box center [176, 205] width 222 height 35
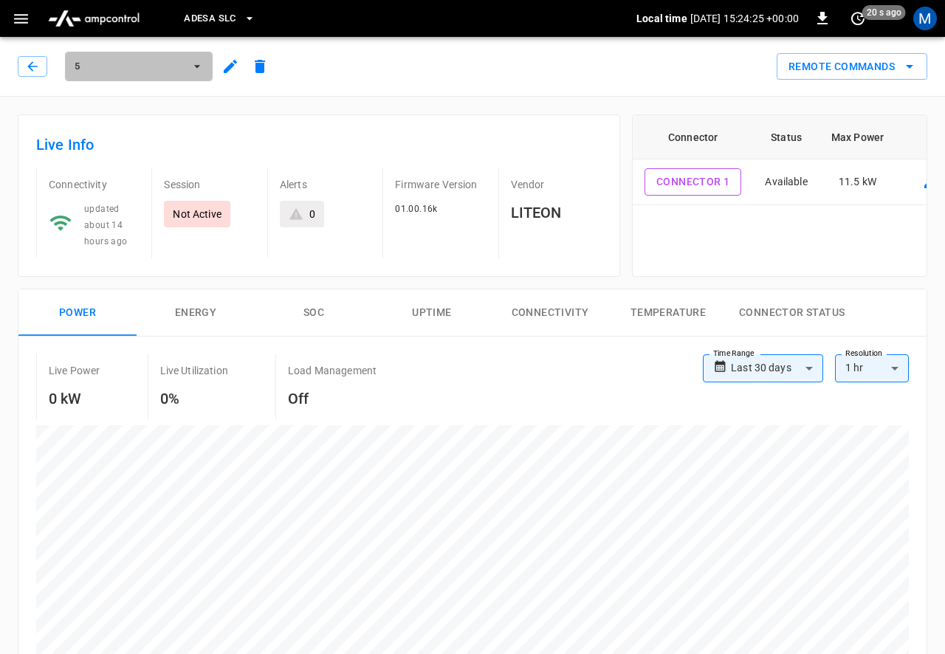
click at [137, 55] on button "5" at bounding box center [139, 67] width 148 height 30
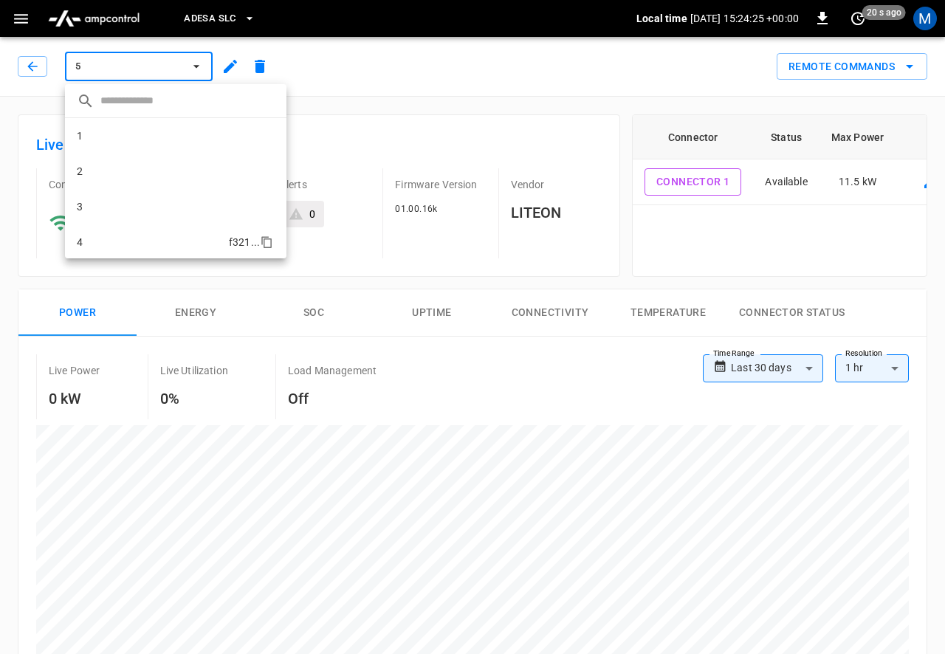
scroll to position [72, 0]
click at [103, 236] on li "6 d7db ..." at bounding box center [176, 240] width 222 height 35
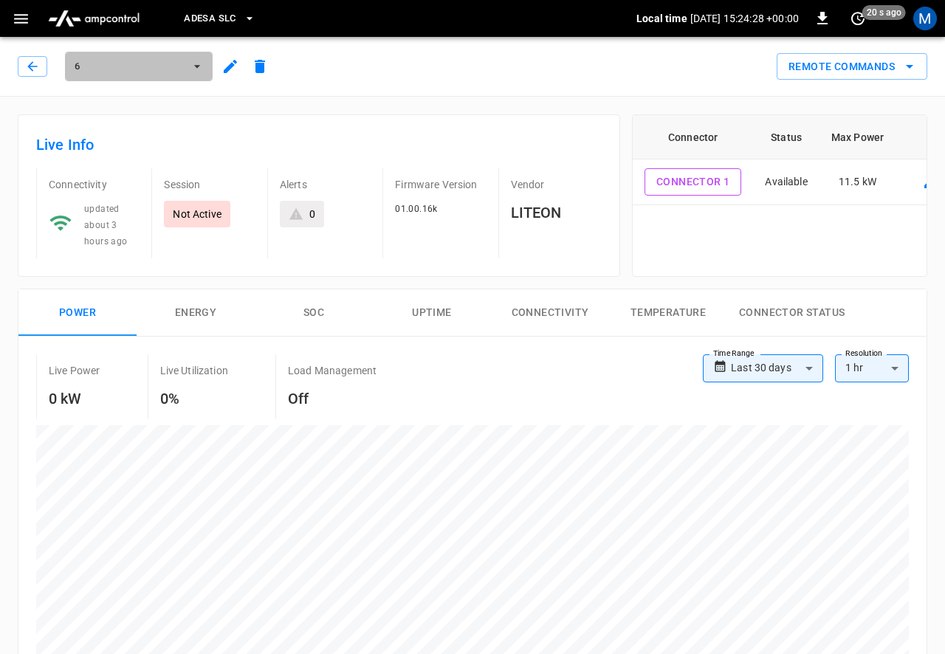
click at [117, 70] on span "6" at bounding box center [129, 66] width 109 height 17
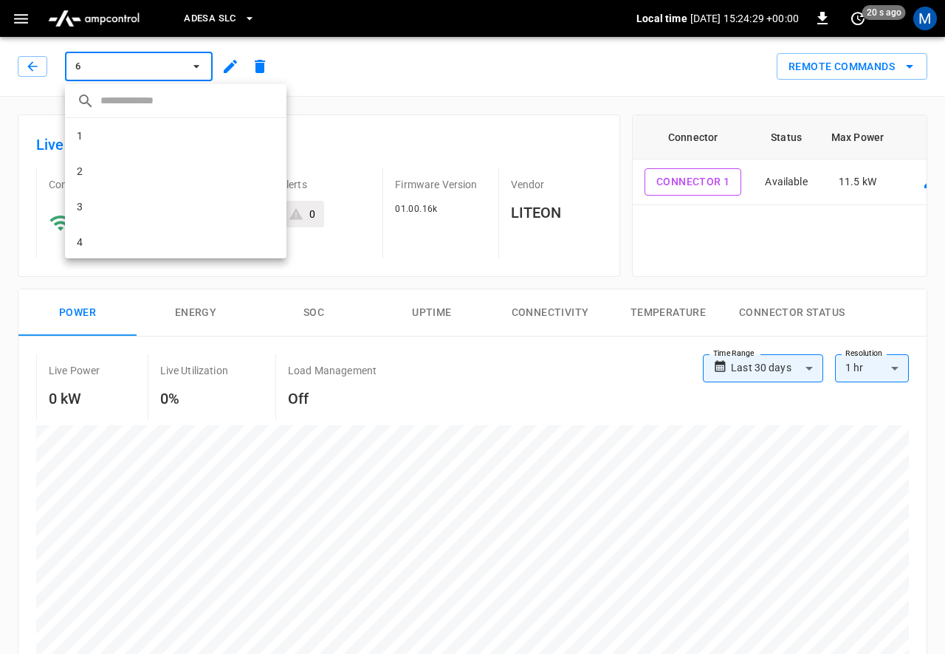
scroll to position [72, 0]
click at [375, 75] on div at bounding box center [472, 327] width 945 height 654
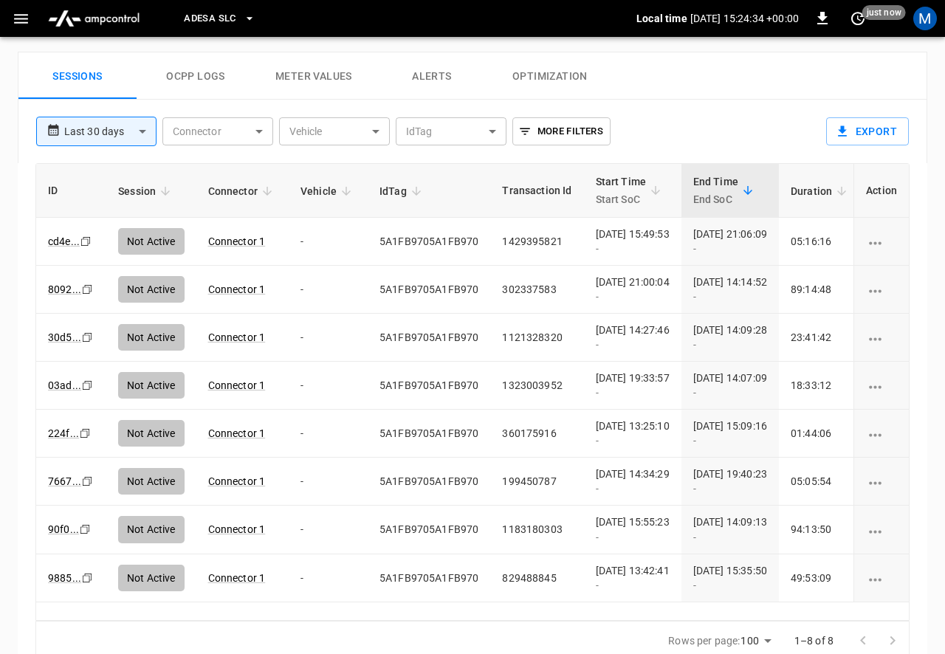
scroll to position [731, 0]
